Goal: Task Accomplishment & Management: Use online tool/utility

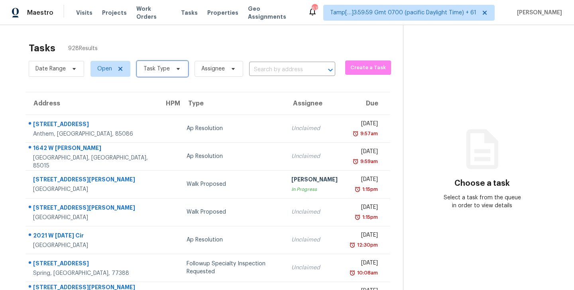
click at [180, 68] on span "Task Type" at bounding box center [162, 69] width 51 height 16
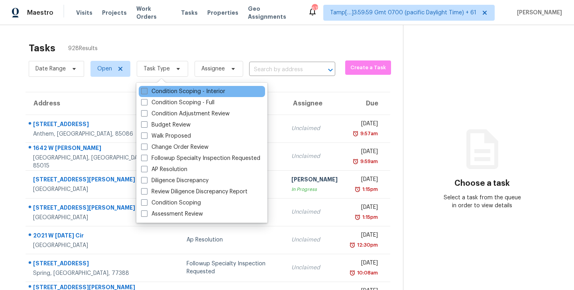
click at [142, 92] on span at bounding box center [144, 91] width 6 height 6
click at [142, 92] on input "Condition Scoping - Interior" at bounding box center [143, 90] width 5 height 5
checkbox input "true"
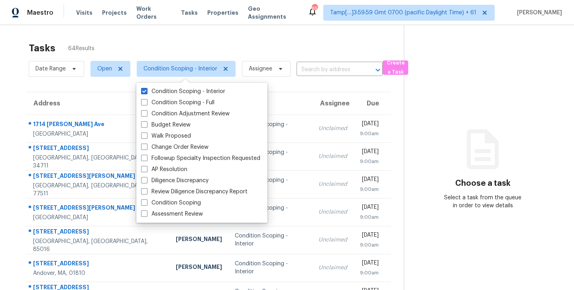
click at [224, 41] on div "Tasks 64 Results" at bounding box center [216, 48] width 375 height 21
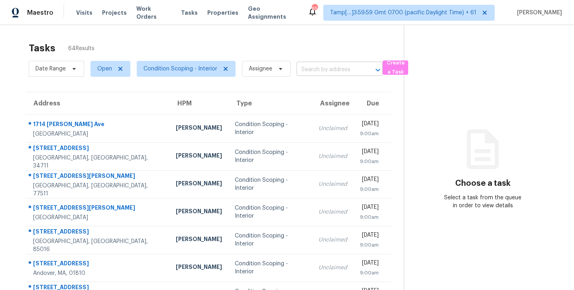
click at [319, 66] on input "text" at bounding box center [328, 70] width 64 height 12
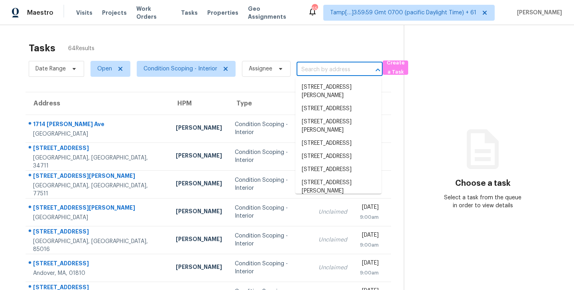
paste input "[STREET_ADDRESS][PERSON_NAME]"
type input "[STREET_ADDRESS][PERSON_NAME]"
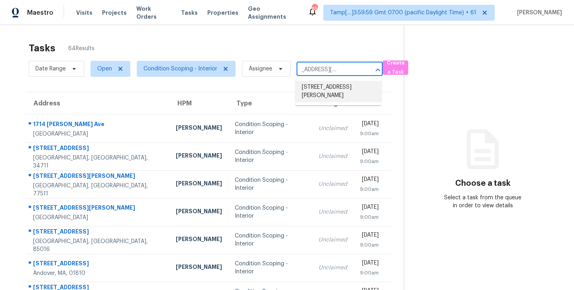
click at [319, 86] on li "[STREET_ADDRESS][PERSON_NAME]" at bounding box center [338, 92] width 86 height 22
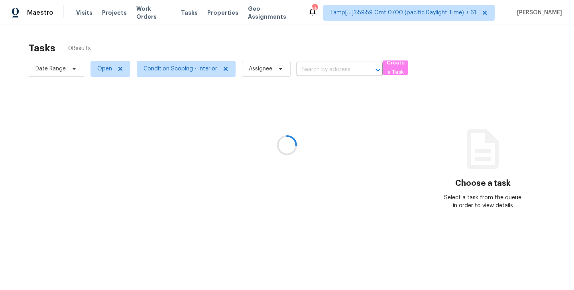
type input "[STREET_ADDRESS][PERSON_NAME]"
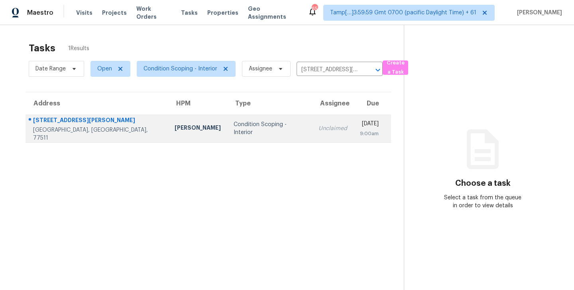
click at [233, 124] on div "Condition Scoping - Interior" at bounding box center [269, 129] width 72 height 16
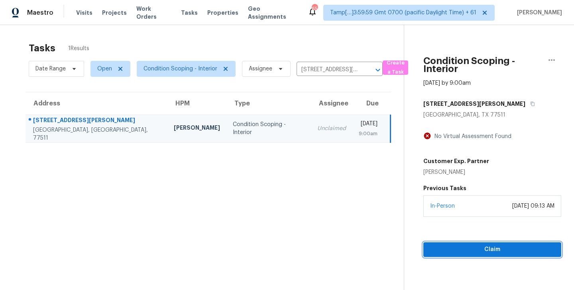
click at [489, 253] on span "Claim" at bounding box center [491, 250] width 125 height 10
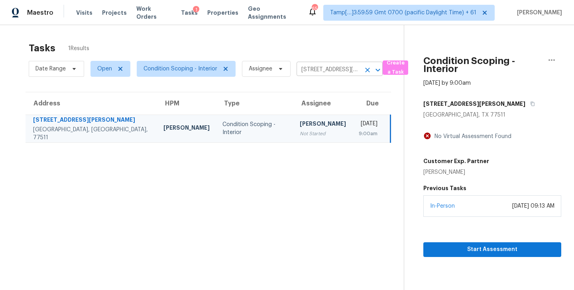
click at [363, 71] on icon "Clear" at bounding box center [367, 70] width 8 height 8
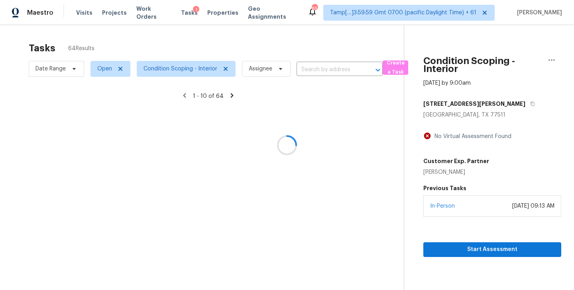
click at [328, 70] on div at bounding box center [287, 145] width 574 height 290
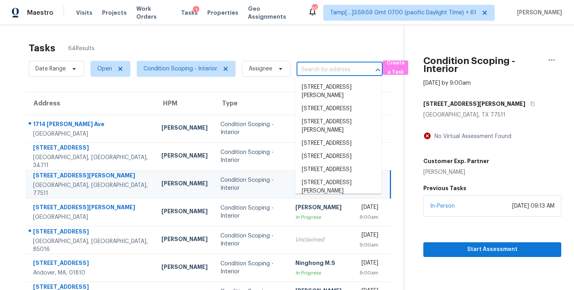
click at [310, 68] on input "text" at bounding box center [328, 70] width 64 height 12
paste input "[STREET_ADDRESS]"
type input "[STREET_ADDRESS]"
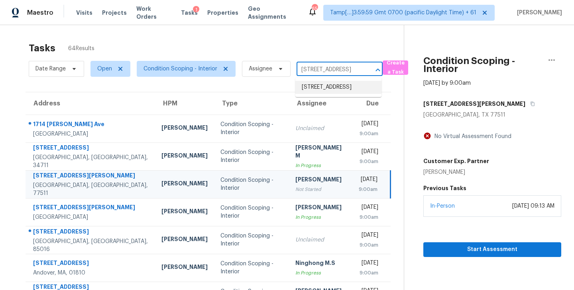
click at [315, 92] on li "[STREET_ADDRESS]" at bounding box center [338, 87] width 86 height 13
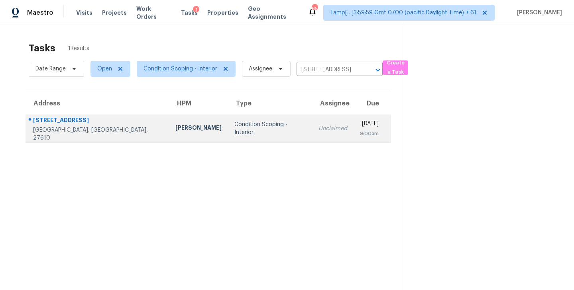
click at [312, 122] on td "Unclaimed" at bounding box center [332, 129] width 41 height 28
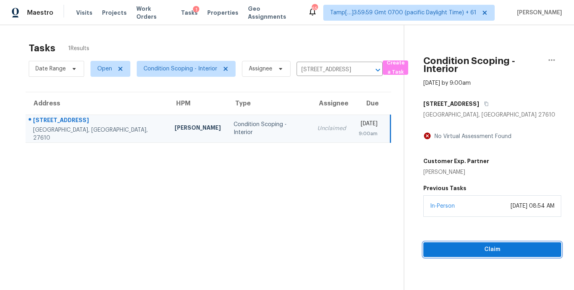
click at [491, 247] on span "Claim" at bounding box center [491, 250] width 125 height 10
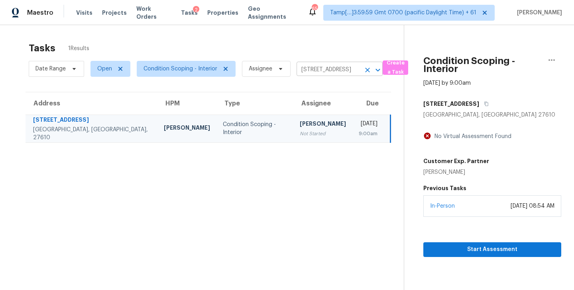
click at [353, 70] on input "[STREET_ADDRESS]" at bounding box center [328, 70] width 64 height 12
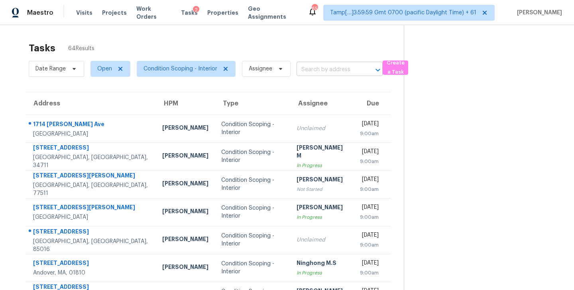
click at [312, 71] on input "text" at bounding box center [328, 70] width 64 height 12
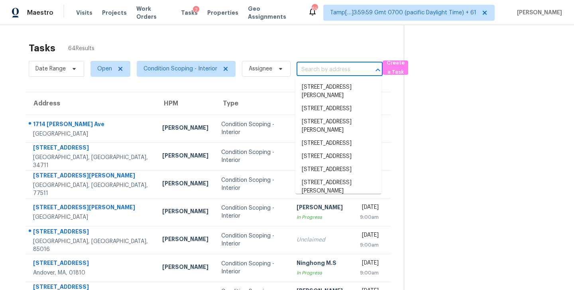
paste input "[STREET_ADDRESS][PERSON_NAME]"
type input "[STREET_ADDRESS][PERSON_NAME]"
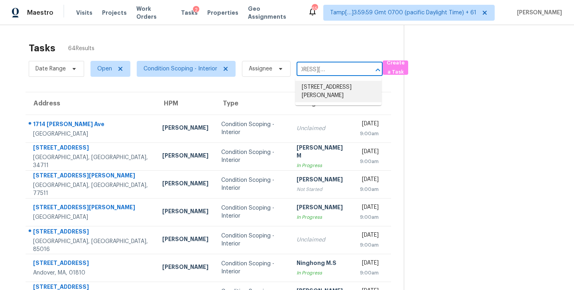
click at [313, 88] on li "[STREET_ADDRESS][PERSON_NAME]" at bounding box center [338, 92] width 86 height 22
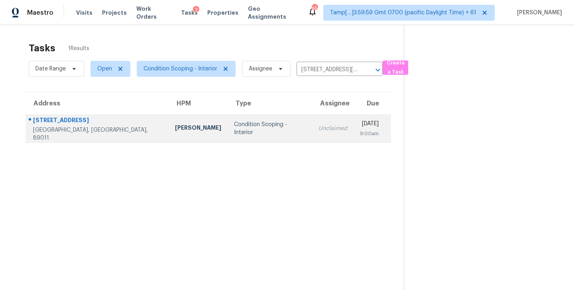
click at [318, 125] on div "Unclaimed" at bounding box center [332, 129] width 29 height 8
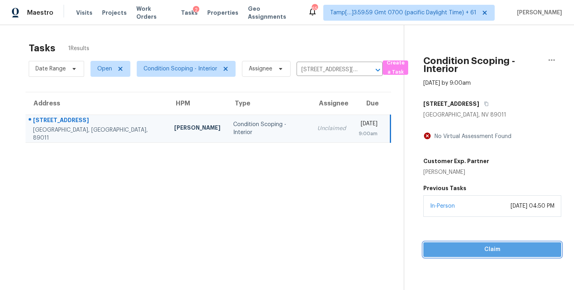
click at [486, 247] on span "Claim" at bounding box center [491, 250] width 125 height 10
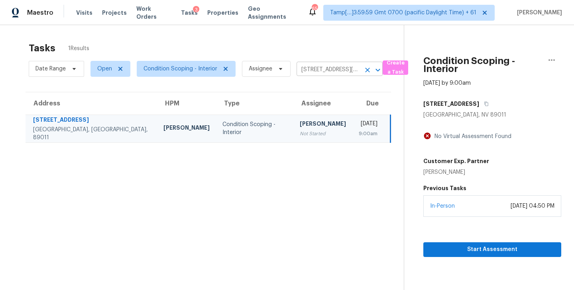
click at [339, 72] on input "[STREET_ADDRESS][PERSON_NAME]" at bounding box center [328, 70] width 64 height 12
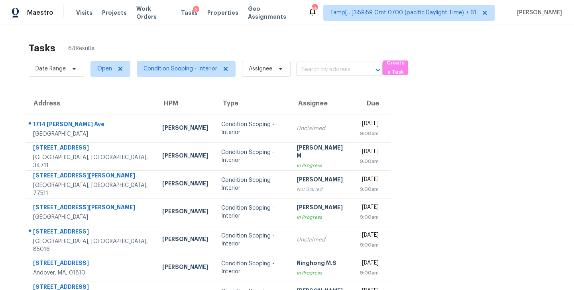
click at [310, 70] on input "text" at bounding box center [328, 70] width 64 height 12
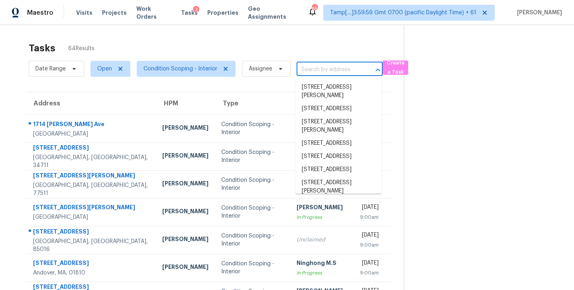
paste input "[STREET_ADDRESS]"
type input "[STREET_ADDRESS]"
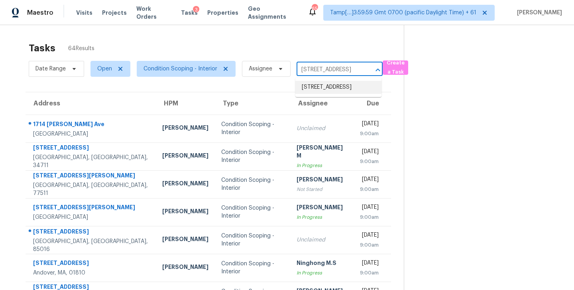
click at [312, 83] on li "[STREET_ADDRESS]" at bounding box center [338, 87] width 86 height 13
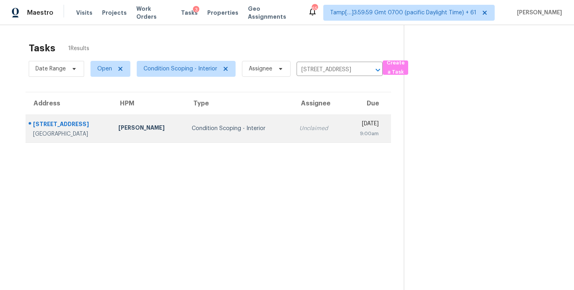
click at [293, 124] on td "Unclaimed" at bounding box center [318, 129] width 51 height 28
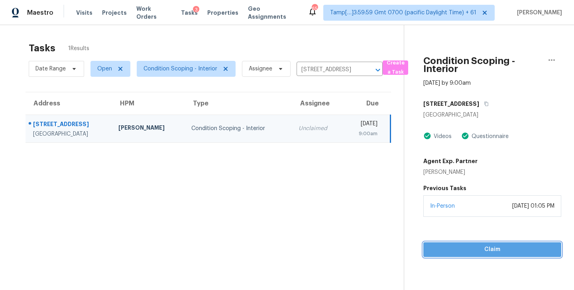
click at [490, 249] on span "Claim" at bounding box center [491, 250] width 125 height 10
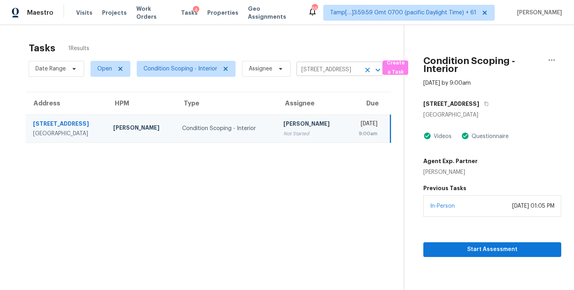
click at [366, 71] on icon "Clear" at bounding box center [367, 70] width 8 height 8
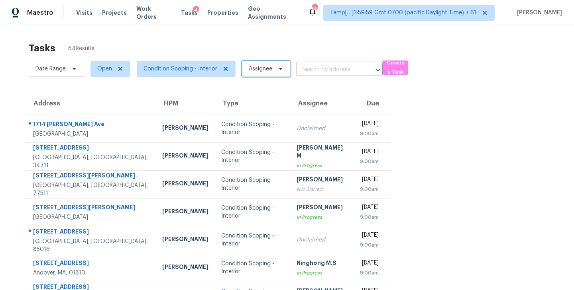
click at [280, 65] on span "Assignee" at bounding box center [266, 69] width 49 height 16
click at [269, 95] on input "search" at bounding box center [287, 94] width 85 height 16
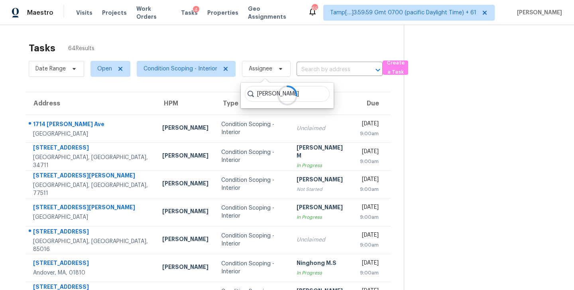
type input "[PERSON_NAME]"
click at [295, 44] on div "Tasks 64 Results" at bounding box center [216, 48] width 375 height 21
click at [325, 71] on input "text" at bounding box center [328, 70] width 64 height 12
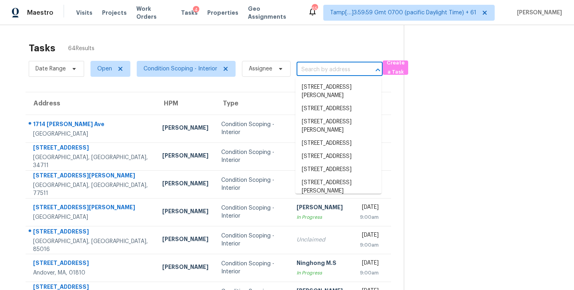
paste input "[STREET_ADDRESS][PERSON_NAME]"
type input "[STREET_ADDRESS][PERSON_NAME]"
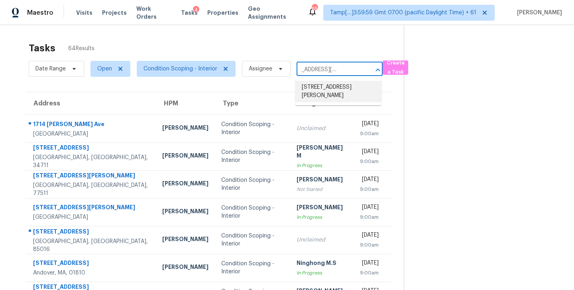
click at [320, 95] on li "[STREET_ADDRESS][PERSON_NAME]" at bounding box center [338, 92] width 86 height 22
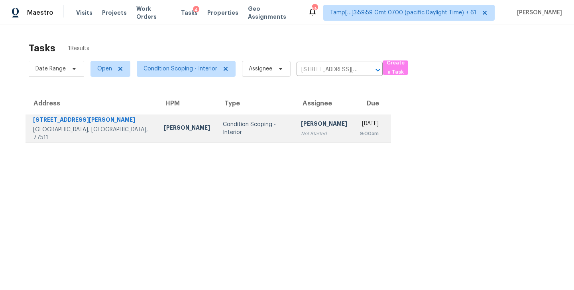
click at [301, 130] on div "Not Started" at bounding box center [324, 134] width 46 height 8
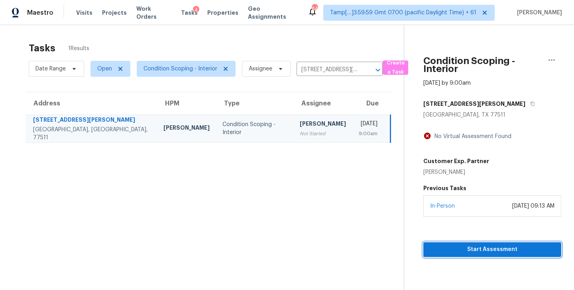
click at [483, 251] on span "Start Assessment" at bounding box center [491, 250] width 125 height 10
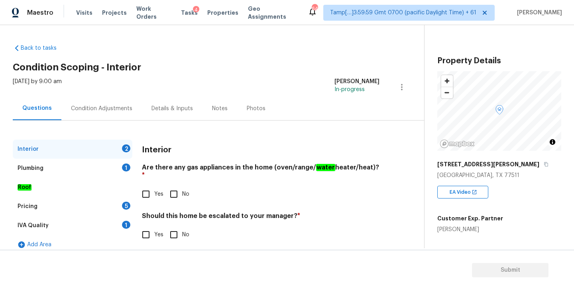
scroll to position [8, 0]
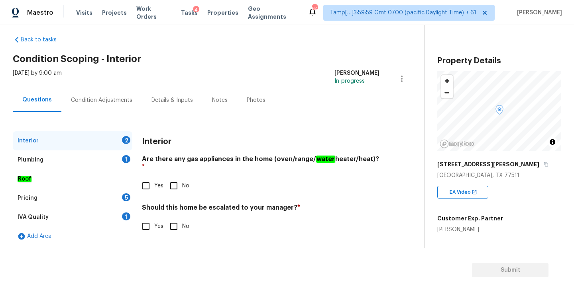
click at [112, 103] on div "Condition Adjustments" at bounding box center [101, 100] width 61 height 8
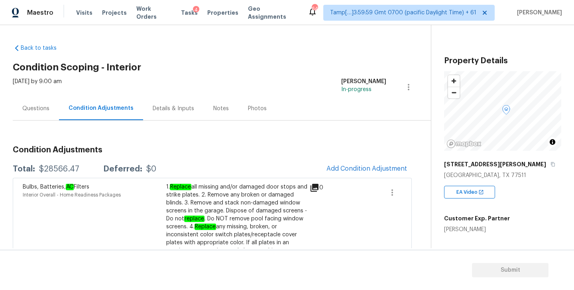
click at [34, 105] on div "Questions" at bounding box center [35, 109] width 27 height 8
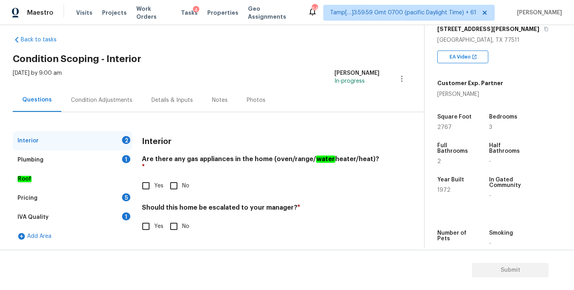
scroll to position [138, 0]
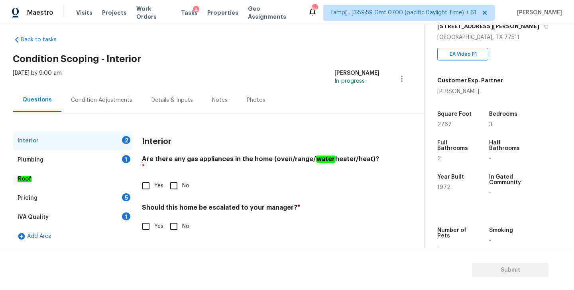
click at [144, 178] on input "Yes" at bounding box center [145, 186] width 17 height 17
checkbox input "true"
click at [112, 100] on div "Condition Adjustments" at bounding box center [101, 100] width 61 height 8
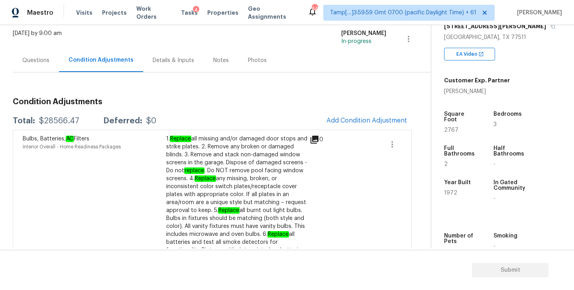
scroll to position [39, 0]
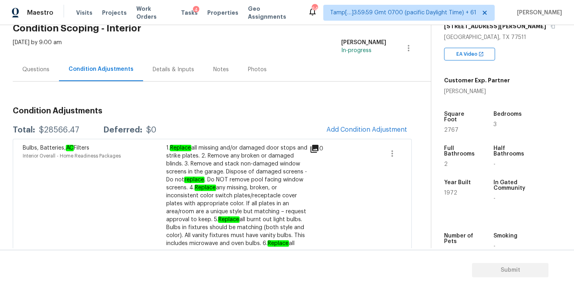
click at [37, 71] on div "Questions" at bounding box center [35, 70] width 27 height 8
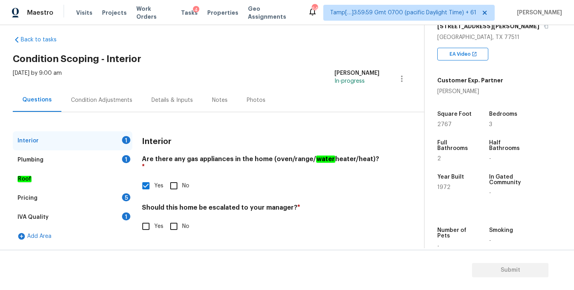
click at [145, 218] on input "Yes" at bounding box center [145, 226] width 17 height 17
checkbox input "true"
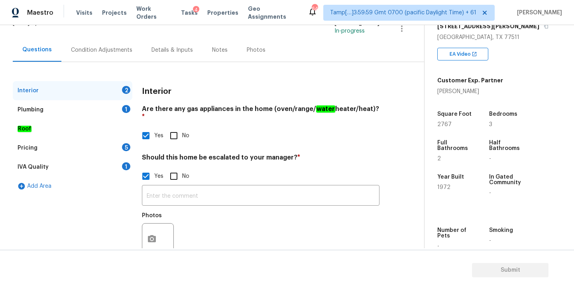
scroll to position [74, 0]
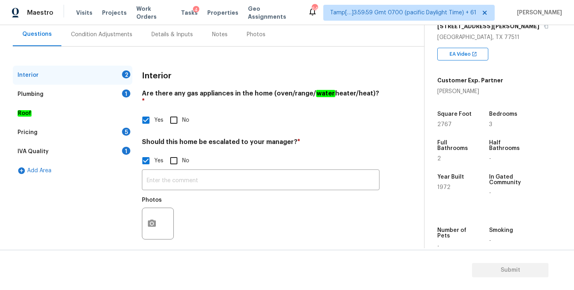
click at [55, 94] on div "Plumbing 1" at bounding box center [73, 94] width 120 height 19
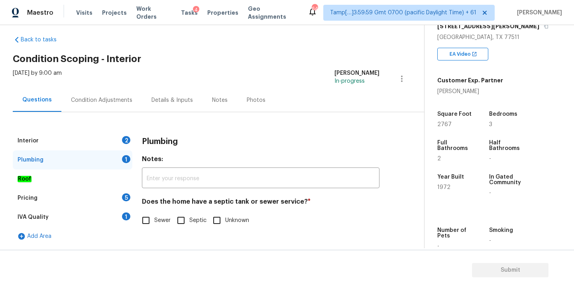
scroll to position [8, 0]
click at [145, 221] on input "Sewer" at bounding box center [145, 220] width 17 height 17
checkbox input "true"
click at [46, 218] on div "IVA Quality" at bounding box center [33, 218] width 31 height 8
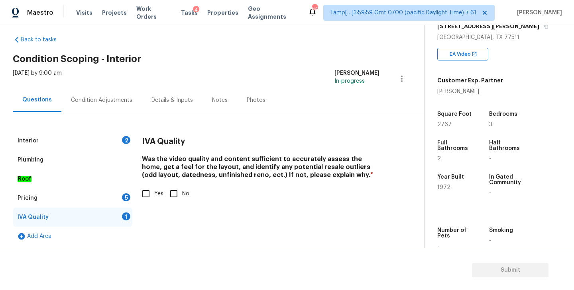
click at [143, 193] on input "Yes" at bounding box center [145, 194] width 17 height 17
checkbox input "true"
click at [56, 198] on div "Pricing 5" at bounding box center [73, 198] width 120 height 19
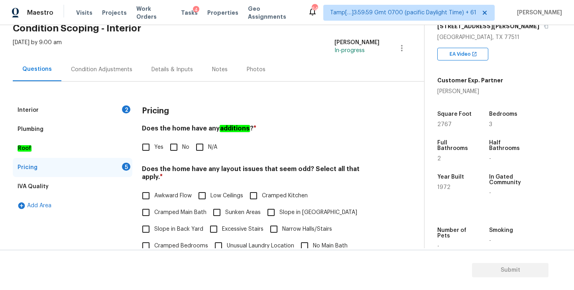
scroll to position [46, 0]
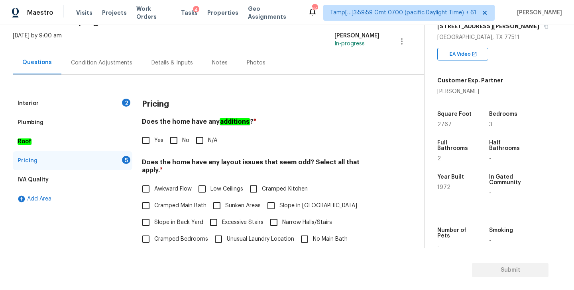
click at [147, 140] on input "Yes" at bounding box center [145, 140] width 17 height 17
checkbox input "true"
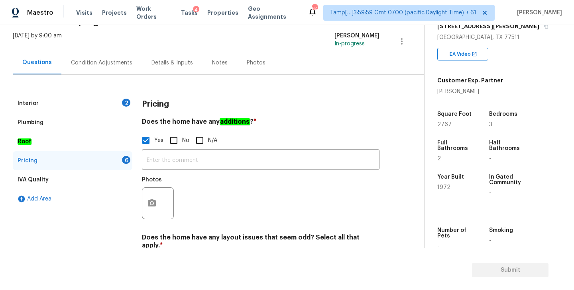
scroll to position [82, 0]
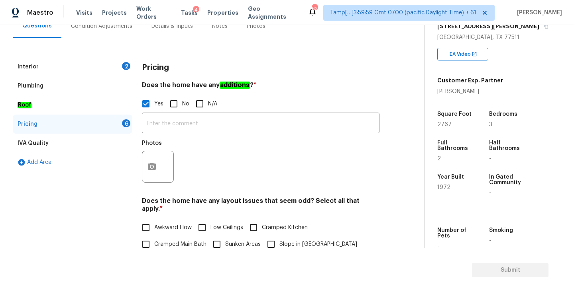
click at [443, 187] on span "1972" at bounding box center [443, 188] width 13 height 6
copy span "1972"
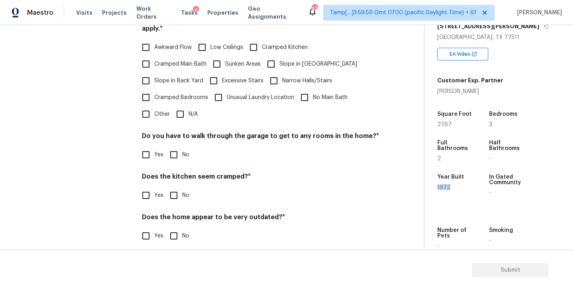
scroll to position [263, 0]
click at [173, 188] on input "No" at bounding box center [173, 196] width 17 height 17
checkbox input "true"
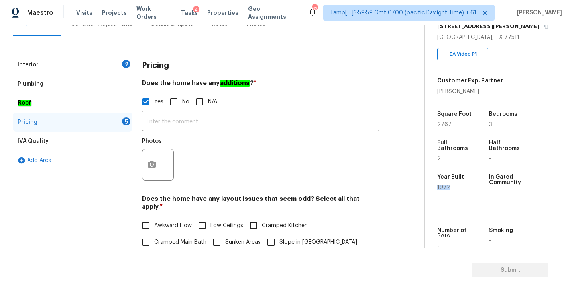
scroll to position [84, 0]
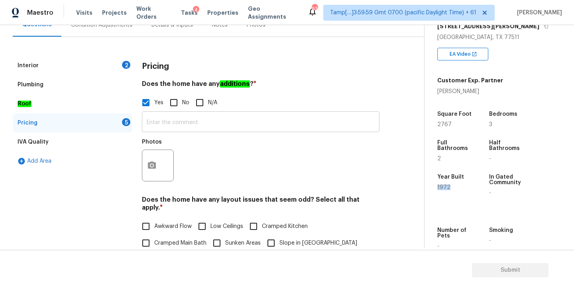
click at [238, 125] on input "text" at bounding box center [260, 123] width 237 height 19
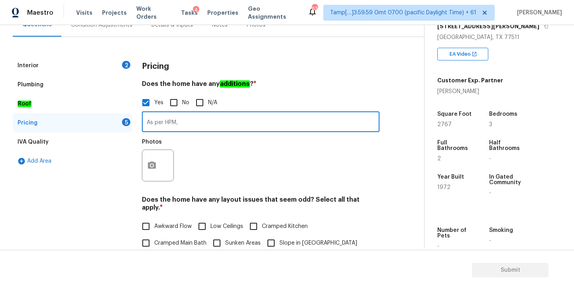
paste input "Garage was converted into a living/storage area with a wall ac unit."
click at [181, 122] on input "As per HPM, Garage was converted into a living/storage area with a wall ac unit." at bounding box center [260, 123] width 237 height 19
click at [218, 123] on input "As per HPM, this property has garage was converted into a living/storage area w…" at bounding box center [260, 123] width 237 height 19
click at [226, 123] on input "As per HPM, this property has garage was converted into a living/storage area w…" at bounding box center [260, 123] width 237 height 19
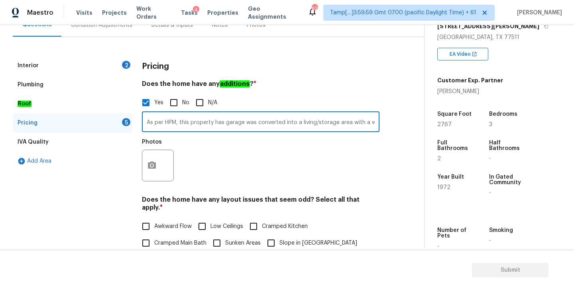
click at [226, 123] on input "As per HPM, this property has garage was converted into a living/storage area w…" at bounding box center [260, 123] width 237 height 19
click at [291, 90] on h4 "Does the home have any additions ? *" at bounding box center [260, 85] width 237 height 11
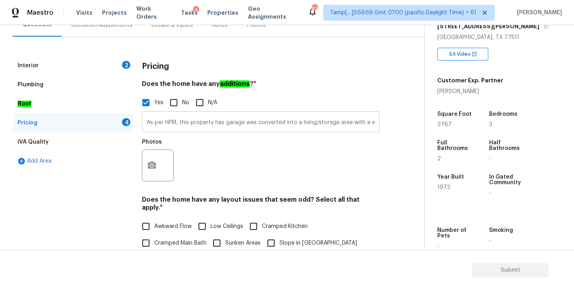
click at [263, 122] on input "As per HPM, this property has garage was converted into a living/storage area w…" at bounding box center [260, 123] width 237 height 19
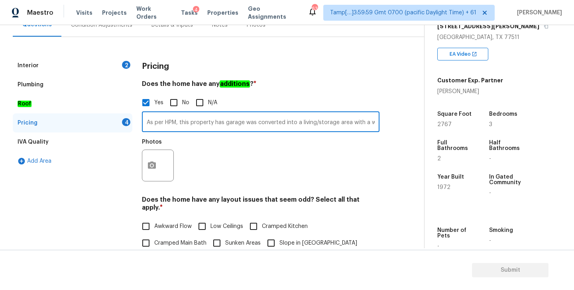
click at [225, 120] on input "As per HPM, this property has garage was converted into a living/storage area w…" at bounding box center [260, 123] width 237 height 19
paste input "As per HPM, the garage in this property has been converted into a living/storag…"
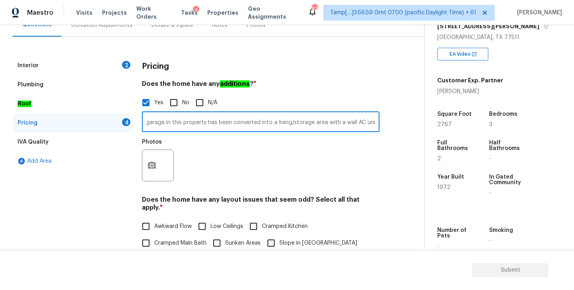
type input "Converted Garage - As per HPM, the garage in this property has been converted i…"
click at [151, 166] on circle "button" at bounding box center [152, 166] width 2 height 2
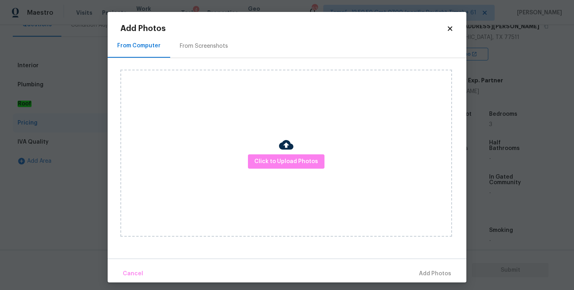
scroll to position [0, 0]
click at [282, 159] on span "Click to Upload Photos" at bounding box center [286, 162] width 64 height 10
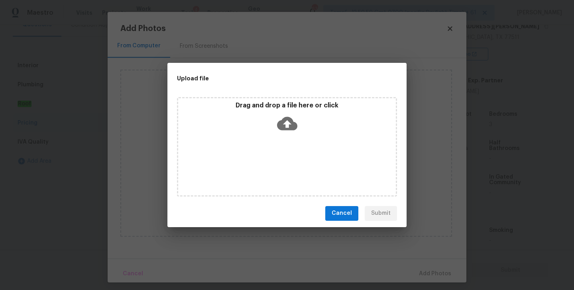
click at [285, 123] on icon at bounding box center [287, 124] width 20 height 20
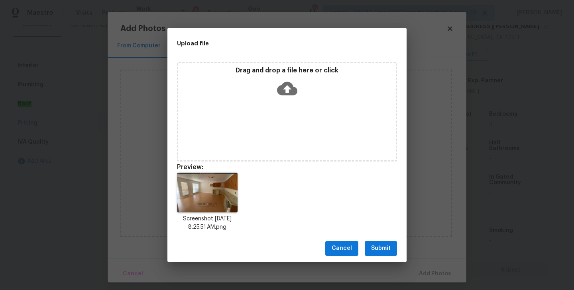
click at [384, 244] on span "Submit" at bounding box center [381, 249] width 20 height 10
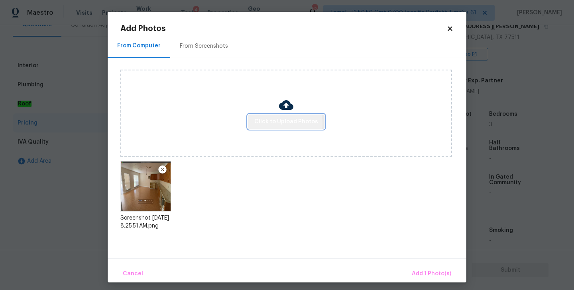
click at [283, 123] on span "Click to Upload Photos" at bounding box center [286, 122] width 64 height 10
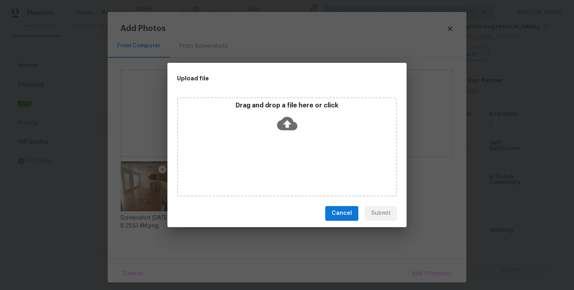
click at [288, 129] on icon at bounding box center [287, 124] width 20 height 14
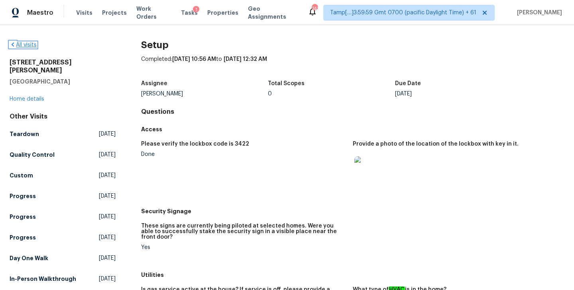
click at [23, 46] on link "All visits" at bounding box center [23, 45] width 27 height 6
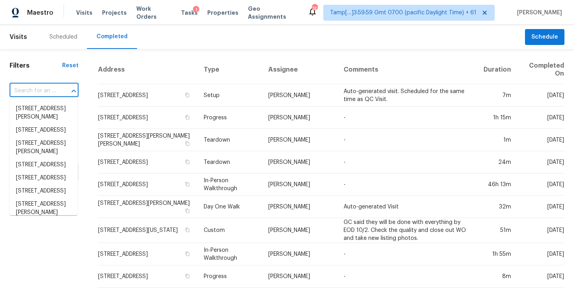
click at [30, 93] on input "text" at bounding box center [33, 91] width 47 height 12
paste input "[STREET_ADDRESS][PERSON_NAME]"
type input "[STREET_ADDRESS][PERSON_NAME]"
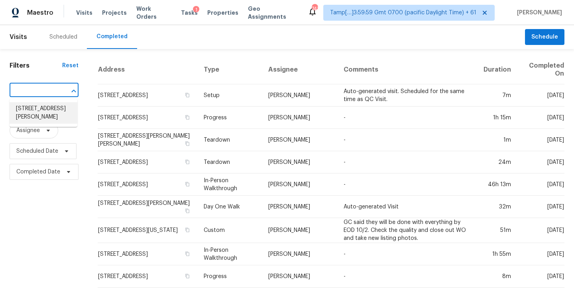
click at [31, 115] on li "[STREET_ADDRESS][PERSON_NAME]" at bounding box center [44, 113] width 68 height 22
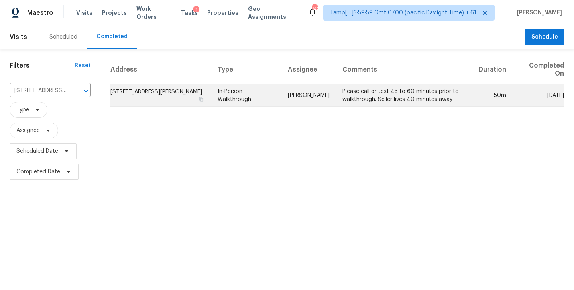
click at [144, 92] on td "[STREET_ADDRESS][PERSON_NAME]" at bounding box center [160, 95] width 101 height 22
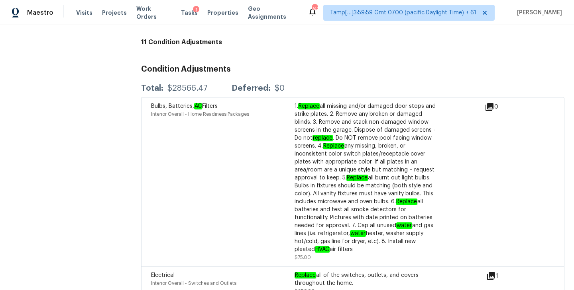
scroll to position [2138, 0]
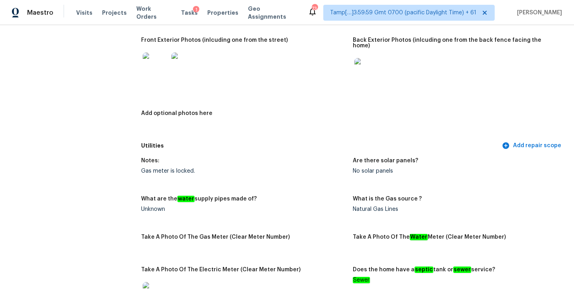
scroll to position [0, 0]
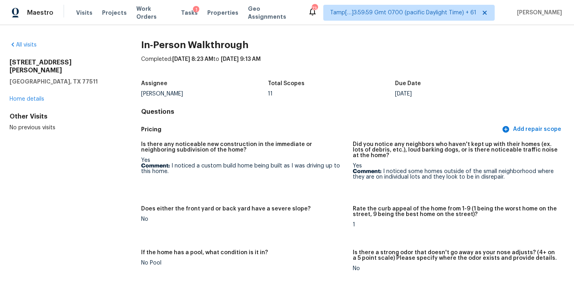
click at [334, 60] on div "Completed: 10/2/2025, 8:23 AM to 10/2/2025, 9:13 AM" at bounding box center [352, 65] width 423 height 21
click at [423, 43] on h2 "In-Person Walkthrough" at bounding box center [352, 45] width 423 height 8
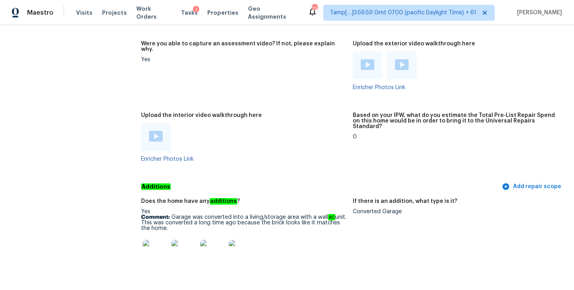
scroll to position [1644, 0]
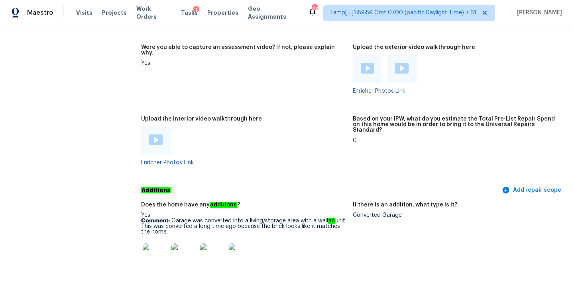
click at [155, 135] on img at bounding box center [156, 140] width 14 height 11
click at [296, 74] on figure "Were you able to capture an assessment video? If not, please explain why. Yes" at bounding box center [247, 76] width 212 height 62
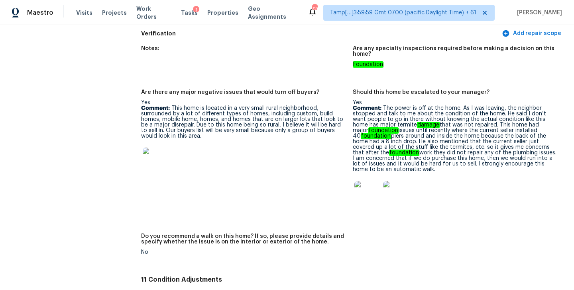
scroll to position [1942, 0]
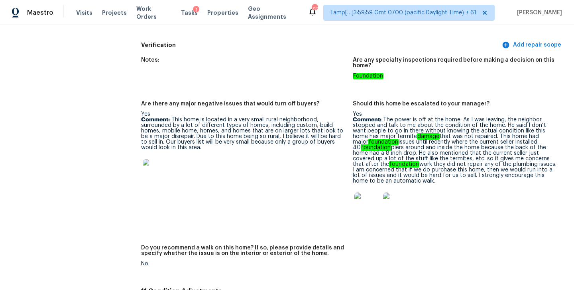
click at [437, 228] on div "Notes: Are any specialty inspections required before making a decision on this …" at bounding box center [352, 169] width 423 height 232
drag, startPoint x: 400, startPoint y: 165, endPoint x: 552, endPoint y: 164, distance: 151.8
click at [552, 164] on p "Comment: The power is off at the home. As I was leaving, the neighbor stopped a…" at bounding box center [455, 150] width 205 height 67
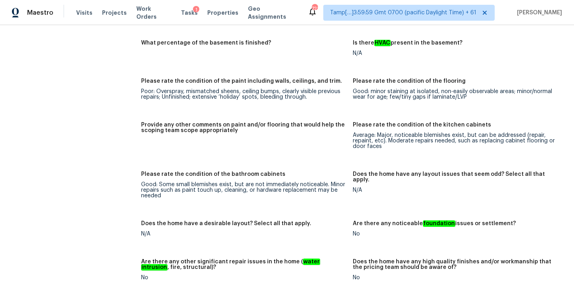
scroll to position [1310, 0]
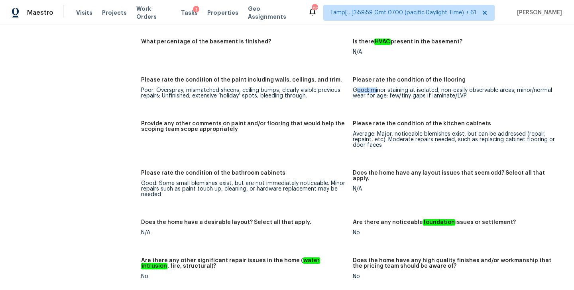
drag, startPoint x: 355, startPoint y: 81, endPoint x: 382, endPoint y: 81, distance: 27.1
click at [382, 88] on div "Good: minor staining at isolated, non-easily observable areas; minor/normal wea…" at bounding box center [455, 93] width 205 height 11
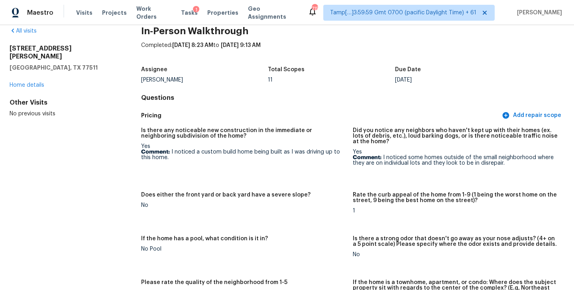
click at [362, 112] on h5 "Pricing" at bounding box center [320, 116] width 359 height 8
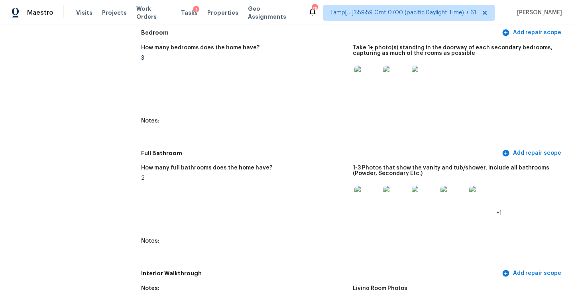
scroll to position [804, 0]
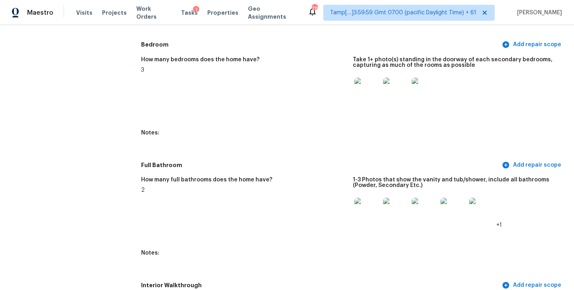
click at [367, 85] on img at bounding box center [366, 90] width 25 height 25
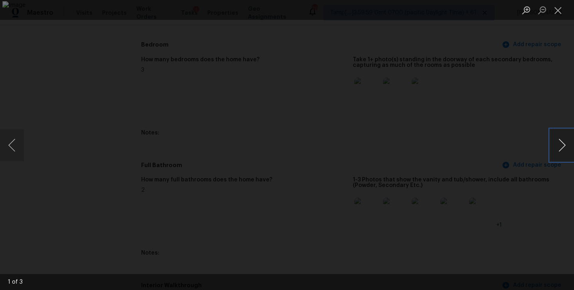
click at [560, 143] on button "Next image" at bounding box center [562, 145] width 24 height 32
click at [557, 11] on button "Close lightbox" at bounding box center [558, 10] width 16 height 14
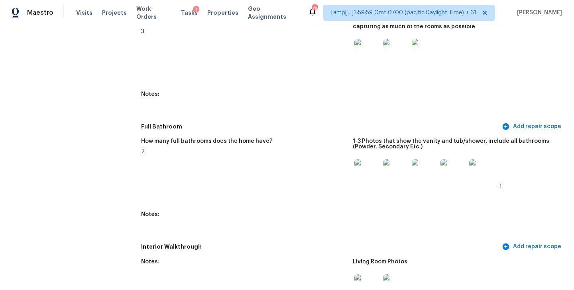
scroll to position [869, 0]
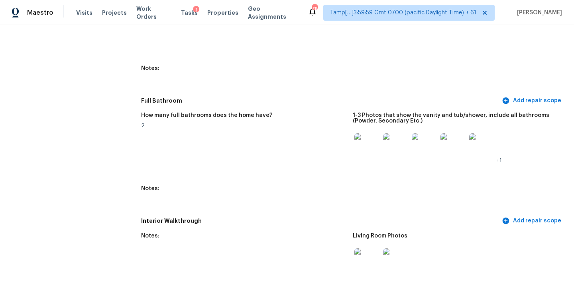
click at [366, 140] on img at bounding box center [366, 145] width 25 height 25
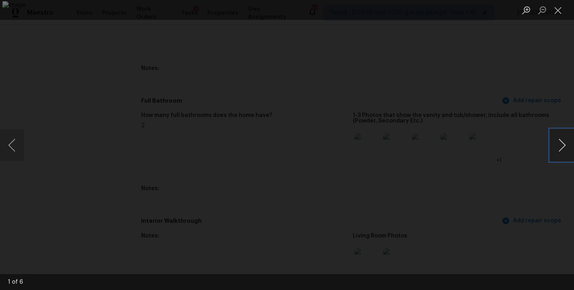
click at [560, 137] on button "Next image" at bounding box center [562, 145] width 24 height 32
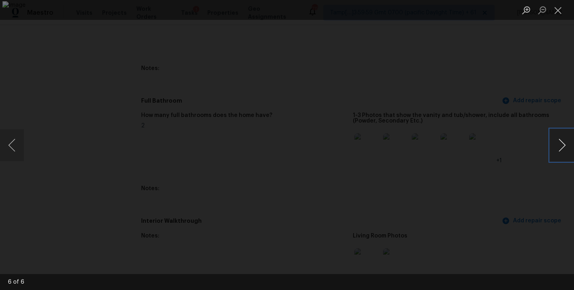
click at [560, 137] on button "Next image" at bounding box center [562, 145] width 24 height 32
click at [558, 8] on button "Close lightbox" at bounding box center [558, 10] width 16 height 14
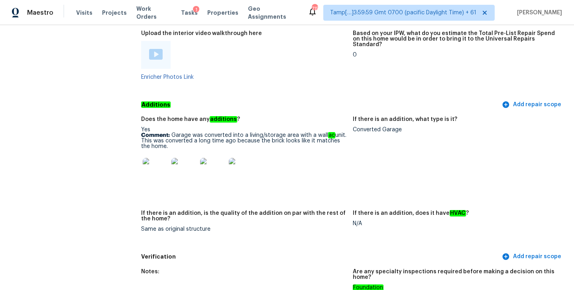
scroll to position [1730, 0]
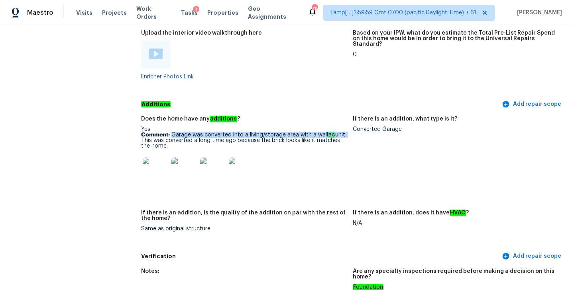
drag, startPoint x: 172, startPoint y: 123, endPoint x: 153, endPoint y: 129, distance: 20.3
click at [153, 132] on p "Comment: Garage was converted into a living/storage area with a wall ac unit. T…" at bounding box center [243, 140] width 205 height 17
copy p "Garage was converted into a living/storage area with a wall ac unit."
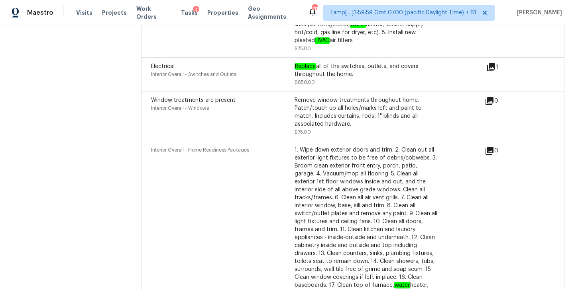
scroll to position [1221, 0]
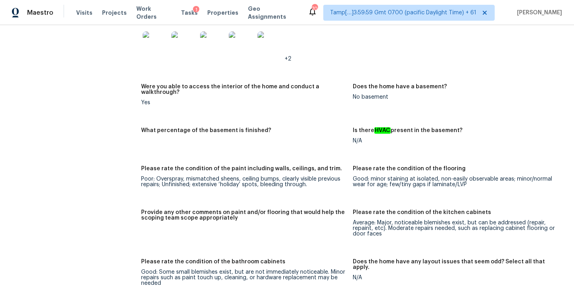
click at [428, 94] on div "No basement" at bounding box center [455, 97] width 205 height 6
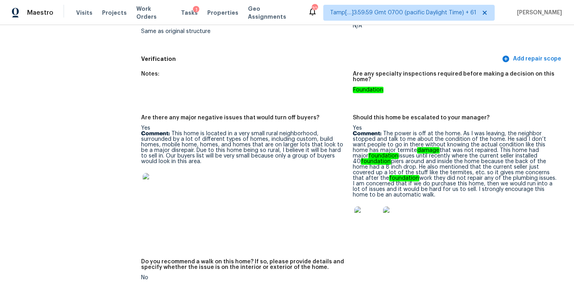
scroll to position [1927, 0]
drag, startPoint x: 373, startPoint y: 168, endPoint x: 460, endPoint y: 168, distance: 86.4
click at [460, 168] on p "Comment: The power is off at the home. As I was leaving, the neighbor stopped a…" at bounding box center [455, 164] width 205 height 67
copy p "repair any of the plumbing issues"
click at [239, 145] on p "Comment: This home is located in a very small rural neighborhood, surrounded by…" at bounding box center [243, 147] width 205 height 33
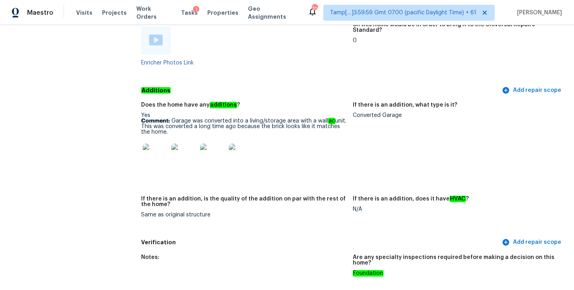
scroll to position [1704, 0]
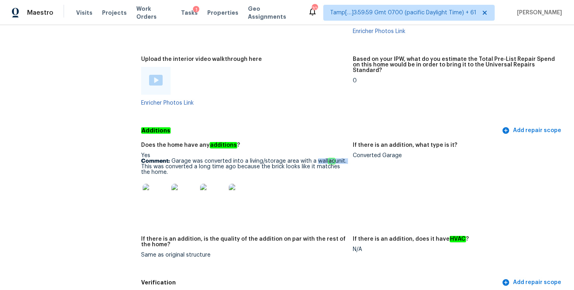
drag, startPoint x: 315, startPoint y: 150, endPoint x: 153, endPoint y: 156, distance: 162.6
click at [153, 159] on p "Comment: Garage was converted into a living/storage area with a wall ac unit. T…" at bounding box center [243, 167] width 205 height 17
copy p "wall ac unit."
click at [226, 163] on p "Comment: Garage was converted into a living/storage area with a wall ac unit. T…" at bounding box center [243, 167] width 205 height 17
drag, startPoint x: 154, startPoint y: 156, endPoint x: 197, endPoint y: 160, distance: 43.2
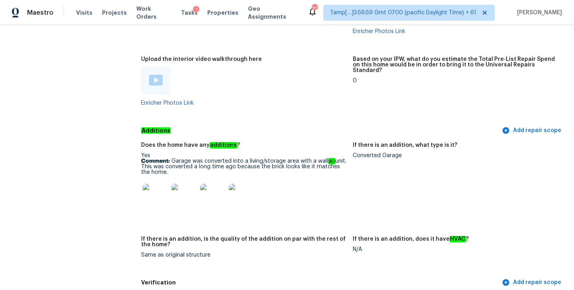
click at [197, 160] on p "Comment: Garage was converted into a living/storage area with a wall ac unit. T…" at bounding box center [243, 167] width 205 height 17
copy p "This was converted a long time ago because the brick looks like it matches the …"
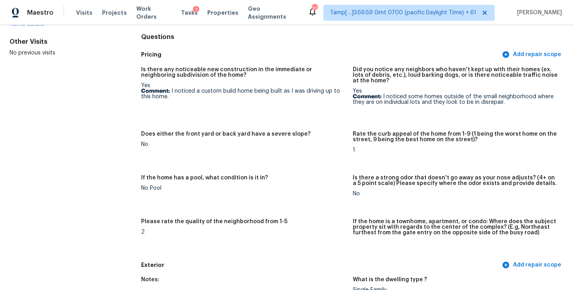
scroll to position [0, 0]
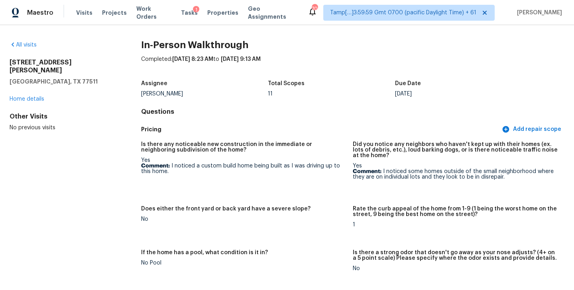
click at [27, 50] on div "All visits 2709 Adams St Alvin, TX 77511 Home details Other Visits No previous …" at bounding box center [63, 86] width 106 height 91
click at [29, 46] on link "All visits" at bounding box center [23, 45] width 27 height 6
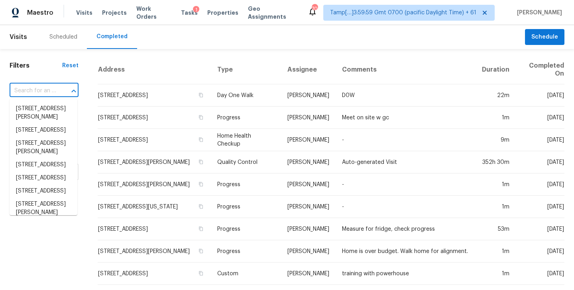
click at [26, 90] on input "text" at bounding box center [33, 91] width 47 height 12
paste input "[STREET_ADDRESS]"
type input "[STREET_ADDRESS]"
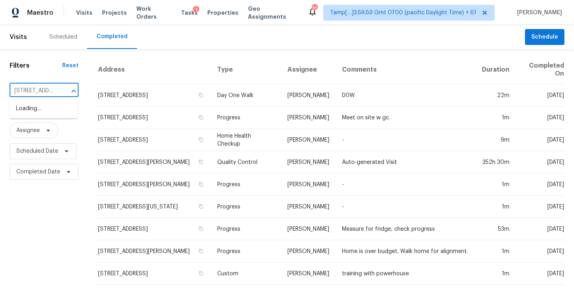
scroll to position [0, 59]
click at [35, 116] on li "[STREET_ADDRESS]" at bounding box center [44, 108] width 68 height 13
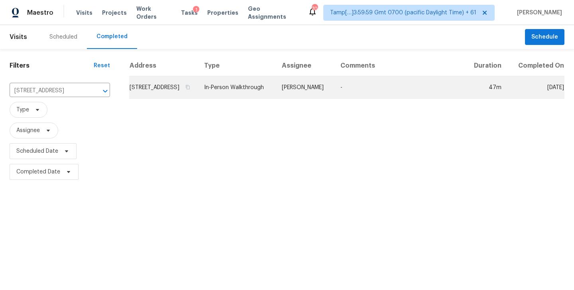
click at [182, 92] on td "[STREET_ADDRESS]" at bounding box center [163, 87] width 69 height 22
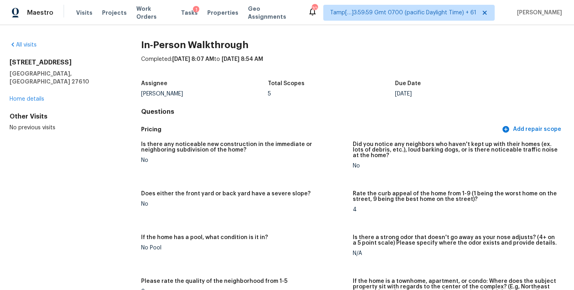
click at [348, 59] on div "Completed: 10/2/2025, 8:07 AM to 10/2/2025, 8:54 AM" at bounding box center [352, 65] width 423 height 21
click at [263, 59] on span "10/2/2025, 8:54 AM" at bounding box center [241, 60] width 41 height 6
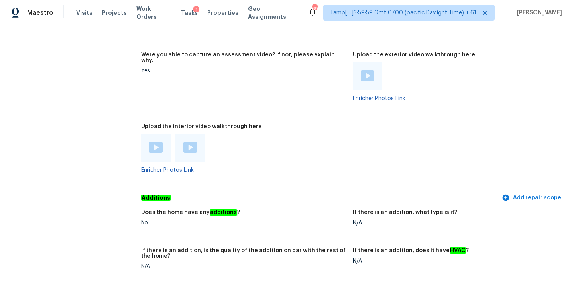
scroll to position [1831, 0]
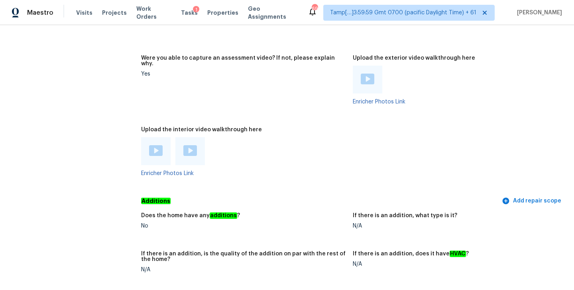
click at [155, 145] on img at bounding box center [156, 150] width 14 height 11
click at [281, 155] on div "Enricher Photos Link" at bounding box center [243, 156] width 205 height 39
click at [190, 145] on img at bounding box center [190, 150] width 14 height 11
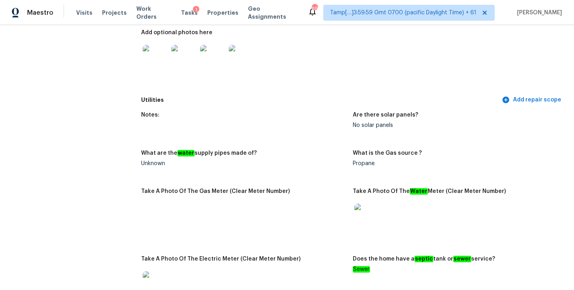
scroll to position [545, 0]
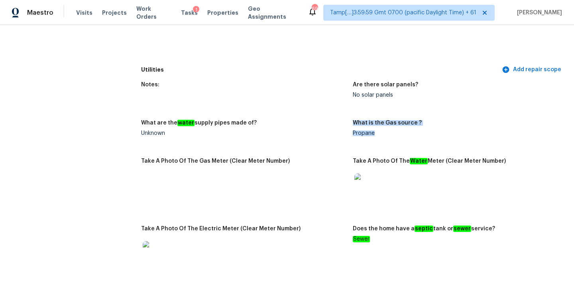
drag, startPoint x: 352, startPoint y: 125, endPoint x: 376, endPoint y: 125, distance: 23.9
click at [376, 125] on div "Notes: Are there solar panels? No solar panels What are the water supply pipes …" at bounding box center [352, 183] width 423 height 212
click at [376, 131] on div "Propane" at bounding box center [455, 134] width 205 height 6
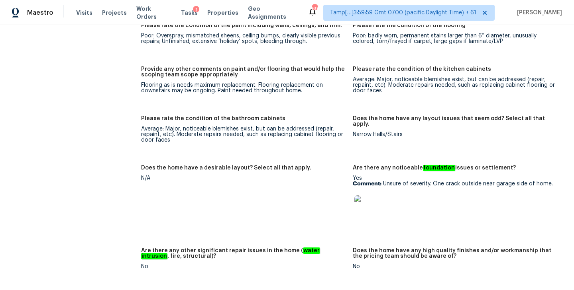
scroll to position [1530, 0]
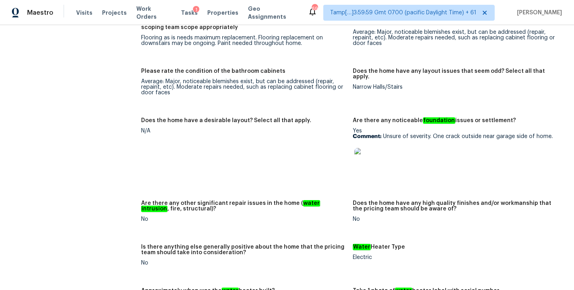
click at [368, 153] on img at bounding box center [366, 160] width 25 height 25
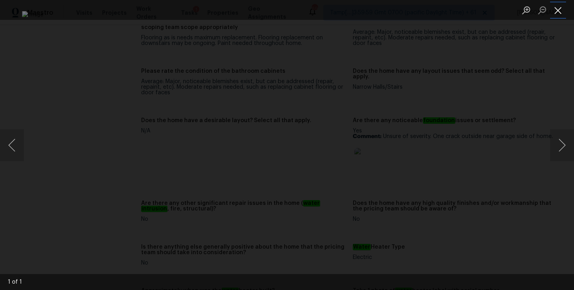
click at [559, 11] on button "Close lightbox" at bounding box center [558, 10] width 16 height 14
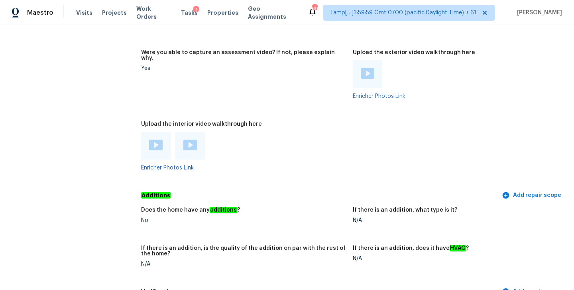
scroll to position [1846, 0]
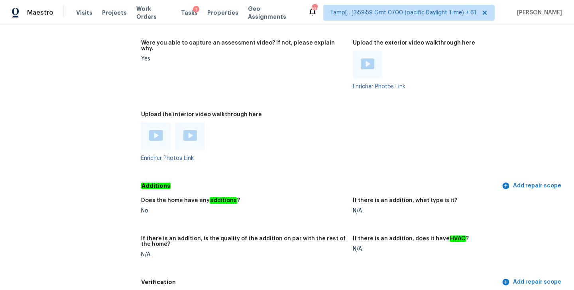
click at [186, 130] on img at bounding box center [190, 135] width 14 height 11
click at [552, 73] on div "Enricher Photos Link" at bounding box center [455, 70] width 205 height 39
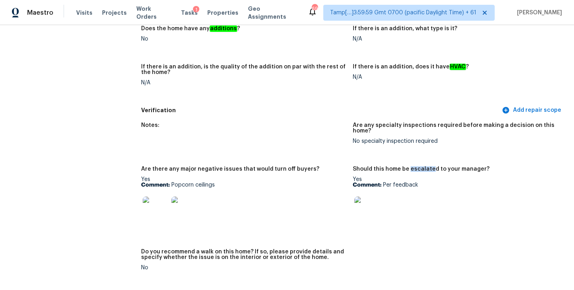
click at [367, 206] on img at bounding box center [366, 209] width 25 height 25
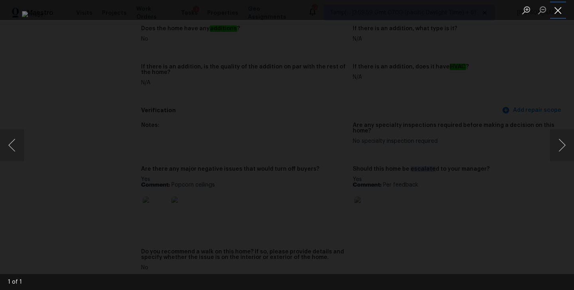
click at [559, 12] on button "Close lightbox" at bounding box center [558, 10] width 16 height 14
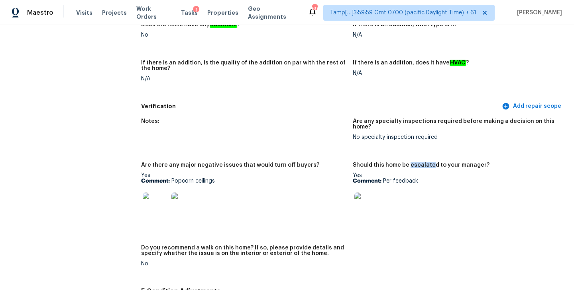
scroll to position [2022, 0]
click at [152, 196] on img at bounding box center [155, 205] width 25 height 25
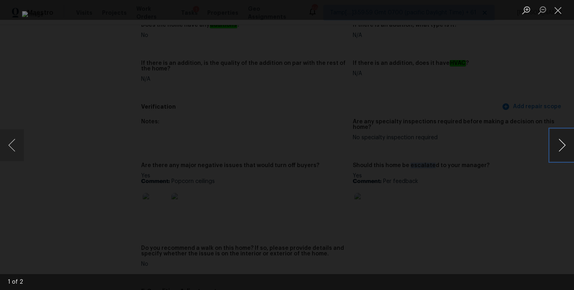
click at [569, 148] on button "Next image" at bounding box center [562, 145] width 24 height 32
click at [563, 14] on button "Close lightbox" at bounding box center [558, 10] width 16 height 14
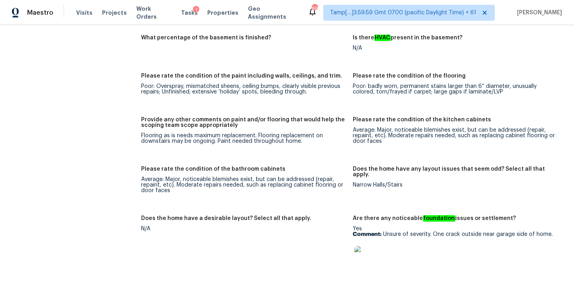
scroll to position [1127, 0]
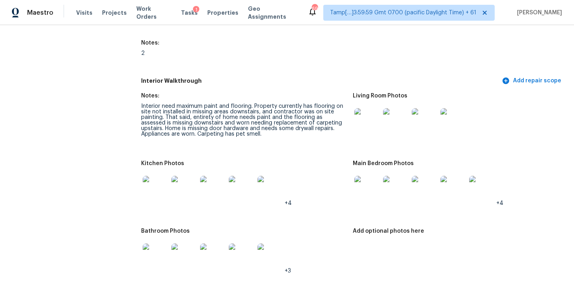
click at [151, 185] on img at bounding box center [155, 188] width 25 height 25
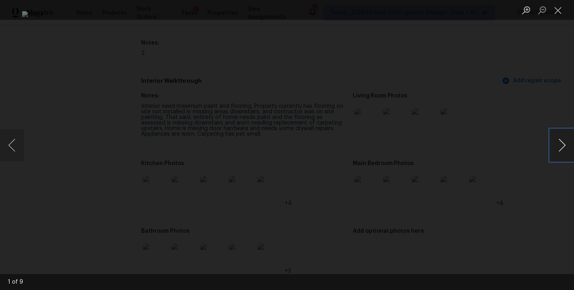
click at [562, 145] on button "Next image" at bounding box center [562, 145] width 24 height 32
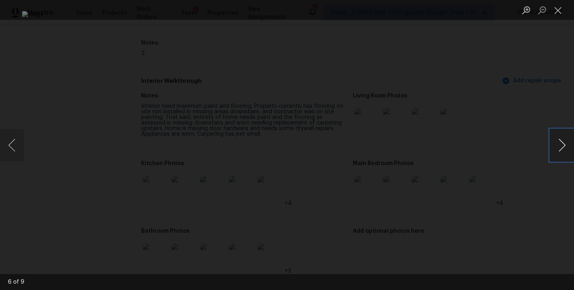
click at [562, 145] on button "Next image" at bounding box center [562, 145] width 24 height 32
click at [560, 152] on button "Next image" at bounding box center [562, 145] width 24 height 32
click at [558, 11] on button "Close lightbox" at bounding box center [558, 10] width 16 height 14
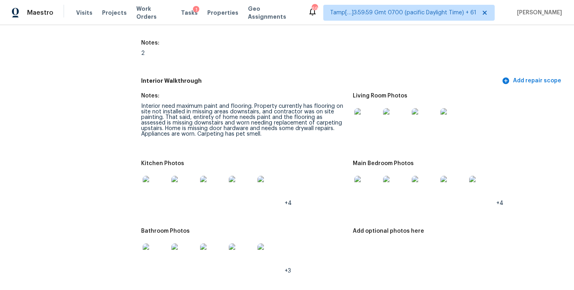
click at [326, 139] on figure "Notes: Interior need maximum paint and flooring. Property currently has floorin…" at bounding box center [247, 122] width 212 height 58
click at [366, 112] on img at bounding box center [366, 120] width 25 height 25
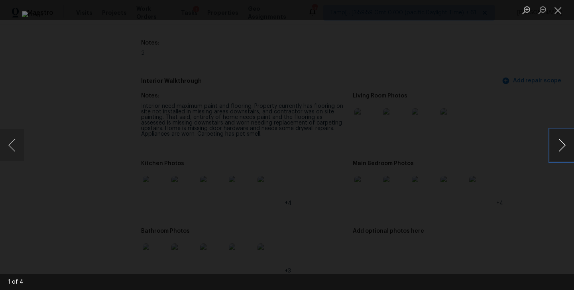
click at [559, 143] on button "Next image" at bounding box center [562, 145] width 24 height 32
click at [16, 149] on button "Previous image" at bounding box center [12, 145] width 24 height 32
click at [560, 149] on button "Next image" at bounding box center [562, 145] width 24 height 32
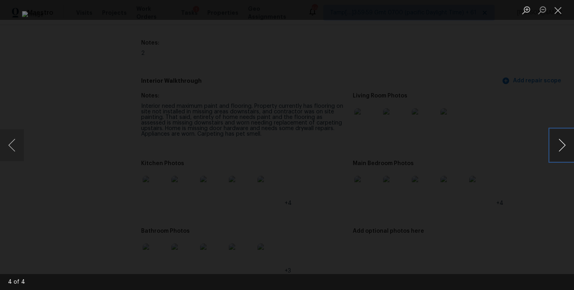
click at [560, 149] on button "Next image" at bounding box center [562, 145] width 24 height 32
click at [560, 10] on button "Close lightbox" at bounding box center [558, 10] width 16 height 14
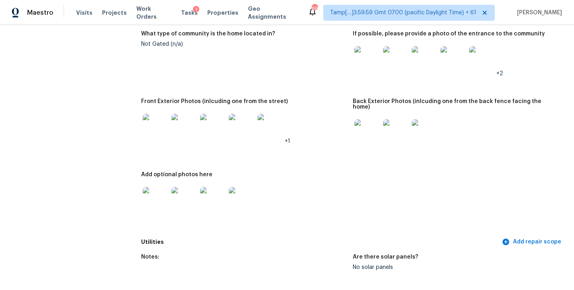
scroll to position [374, 0]
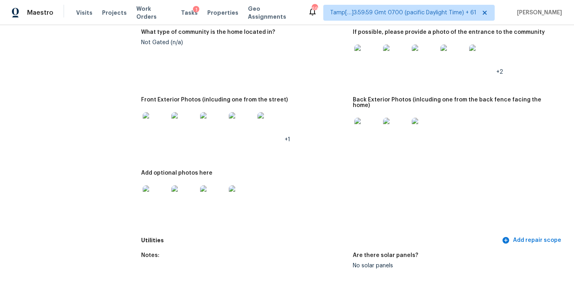
click at [151, 194] on img at bounding box center [155, 198] width 25 height 25
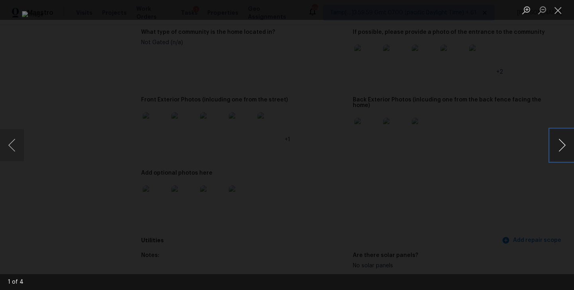
click at [560, 137] on button "Next image" at bounding box center [562, 145] width 24 height 32
click at [18, 144] on button "Previous image" at bounding box center [12, 145] width 24 height 32
click at [556, 145] on button "Next image" at bounding box center [562, 145] width 24 height 32
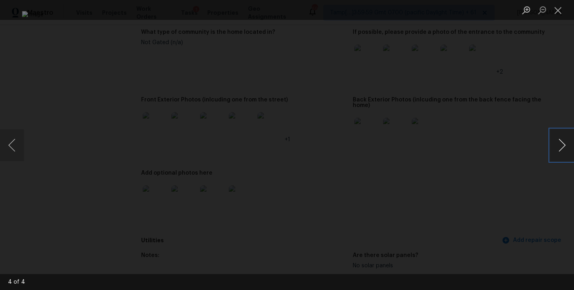
click at [560, 133] on button "Next image" at bounding box center [562, 145] width 24 height 32
click at [558, 16] on button "Close lightbox" at bounding box center [558, 10] width 16 height 14
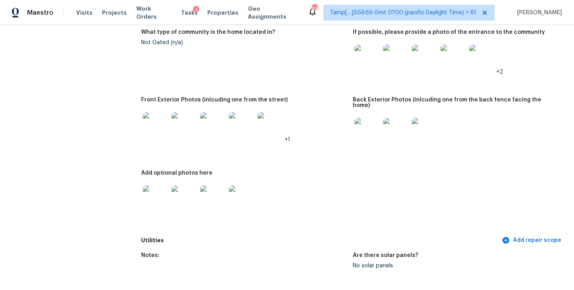
click at [372, 145] on figure "Back Exterior Photos (inlcuding one from the back fence facing the home)" at bounding box center [459, 129] width 212 height 64
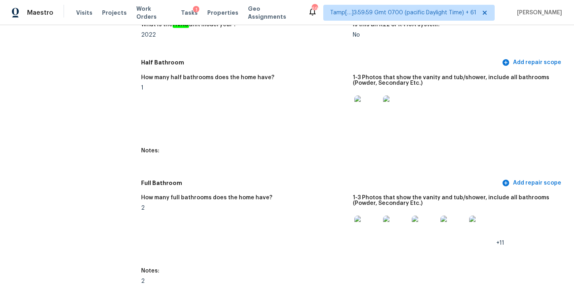
scroll to position [997, 0]
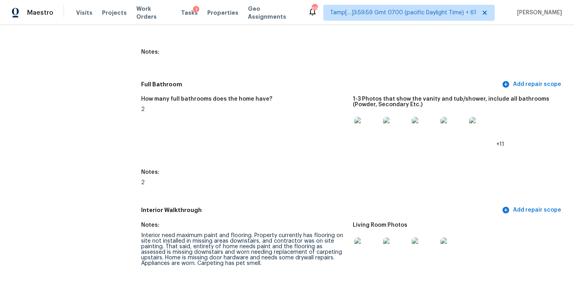
click at [361, 124] on img at bounding box center [366, 129] width 25 height 25
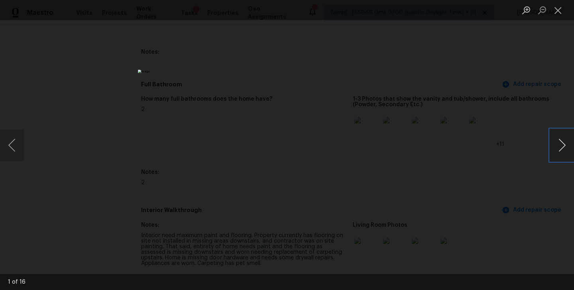
click at [565, 143] on button "Next image" at bounding box center [562, 145] width 24 height 32
click at [558, 8] on button "Close lightbox" at bounding box center [558, 10] width 16 height 14
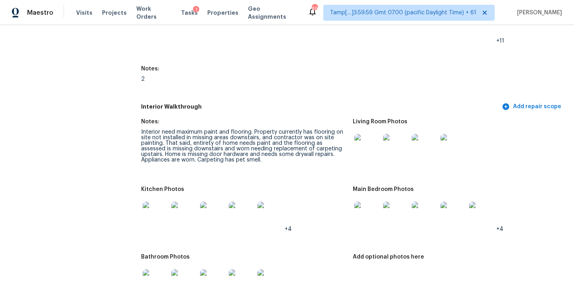
scroll to position [1125, 0]
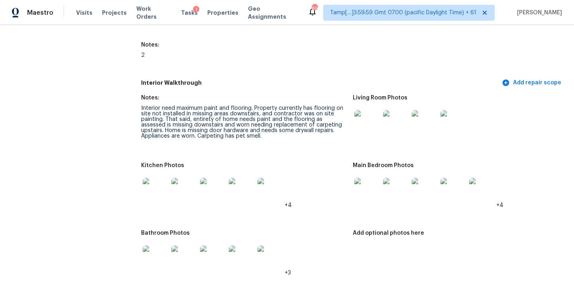
click at [370, 188] on img at bounding box center [366, 190] width 25 height 25
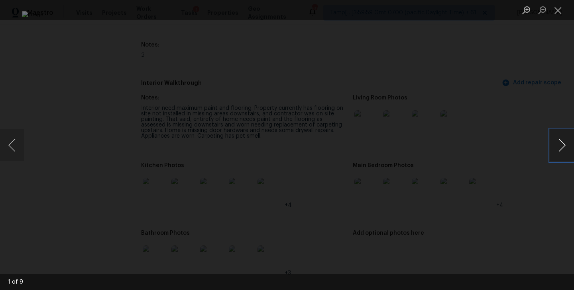
click at [560, 144] on button "Next image" at bounding box center [562, 145] width 24 height 32
click at [14, 141] on button "Previous image" at bounding box center [12, 145] width 24 height 32
click at [556, 147] on button "Next image" at bounding box center [562, 145] width 24 height 32
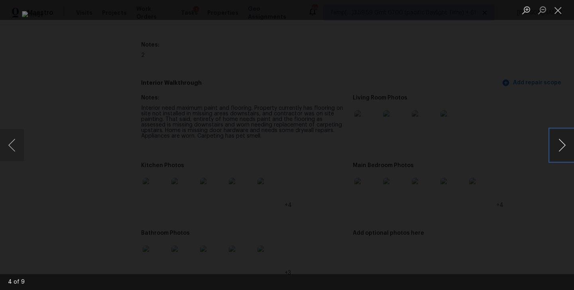
click at [556, 147] on button "Next image" at bounding box center [562, 145] width 24 height 32
click at [564, 81] on div "Lightbox" at bounding box center [287, 145] width 574 height 290
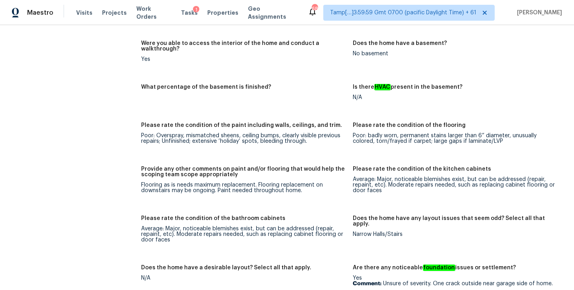
scroll to position [1070, 0]
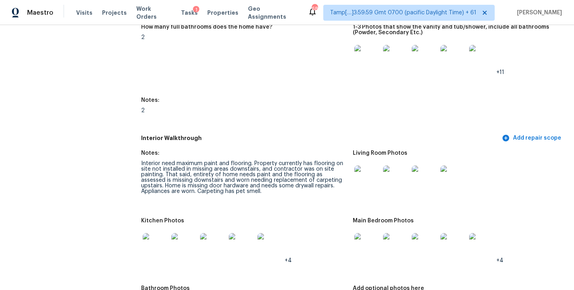
click at [338, 84] on div "How many full bathrooms does the home have? 2 1-3 Photos that show the vanity a…" at bounding box center [352, 76] width 423 height 112
click at [160, 240] on img at bounding box center [155, 245] width 25 height 25
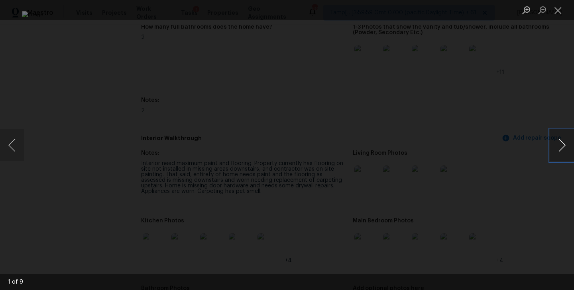
click at [560, 144] on button "Next image" at bounding box center [562, 145] width 24 height 32
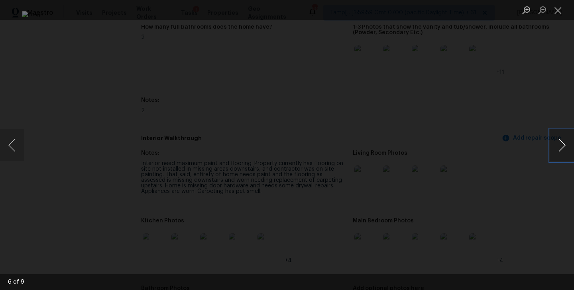
click at [560, 144] on button "Next image" at bounding box center [562, 145] width 24 height 32
click at [558, 10] on button "Close lightbox" at bounding box center [558, 10] width 16 height 14
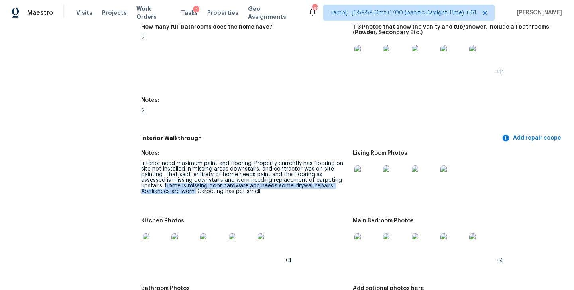
drag, startPoint x: 142, startPoint y: 180, endPoint x: 165, endPoint y: 184, distance: 23.4
click at [165, 184] on div "Interior need maximum paint and flooring. Property currently has flooring on si…" at bounding box center [243, 177] width 205 height 33
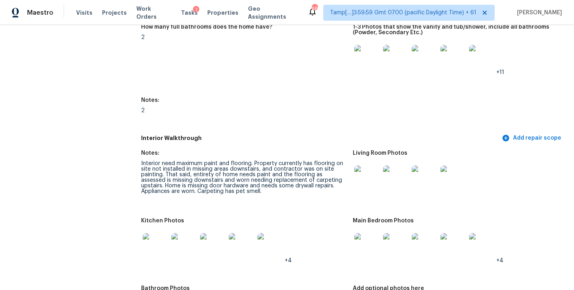
click at [227, 172] on div "Interior need maximum paint and flooring. Property currently has flooring on si…" at bounding box center [243, 177] width 205 height 33
drag, startPoint x: 141, startPoint y: 180, endPoint x: 308, endPoint y: 181, distance: 166.9
click at [308, 181] on div "Interior need maximum paint and flooring. Property currently has flooring on si…" at bounding box center [243, 177] width 205 height 33
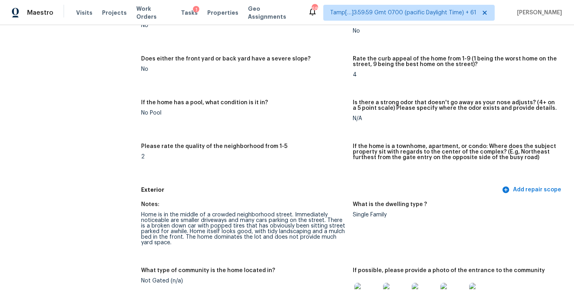
scroll to position [162, 0]
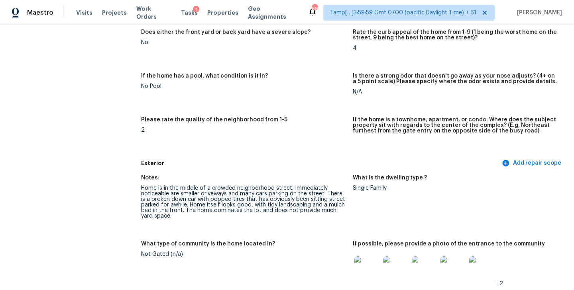
click at [259, 199] on div "Home is in the middle of a crowded neighborhood street. Immediately noticeable …" at bounding box center [243, 202] width 205 height 33
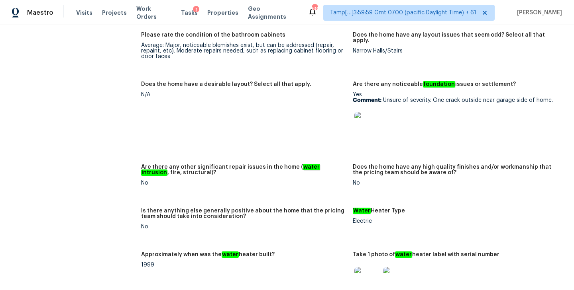
scroll to position [1568, 0]
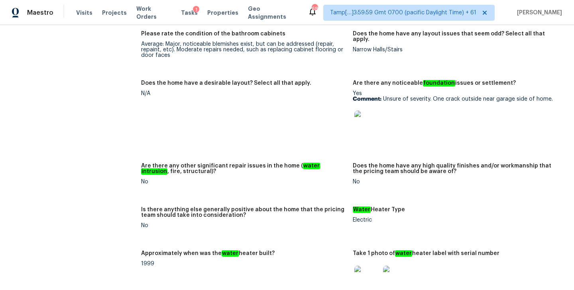
click at [365, 114] on img at bounding box center [366, 123] width 25 height 25
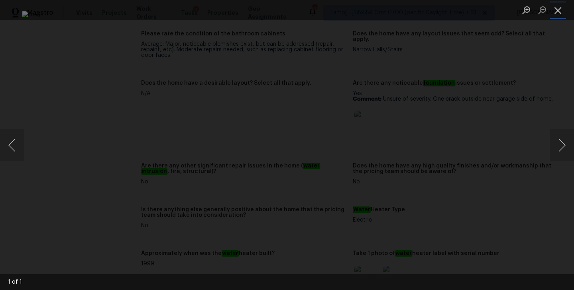
click at [555, 12] on button "Close lightbox" at bounding box center [558, 10] width 16 height 14
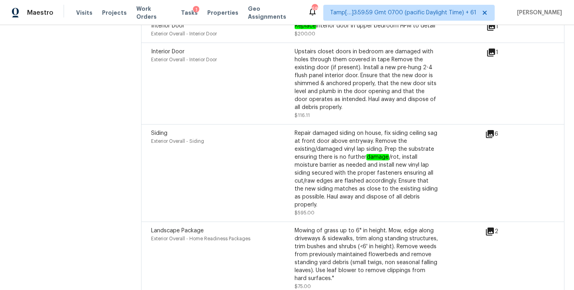
scroll to position [2417, 0]
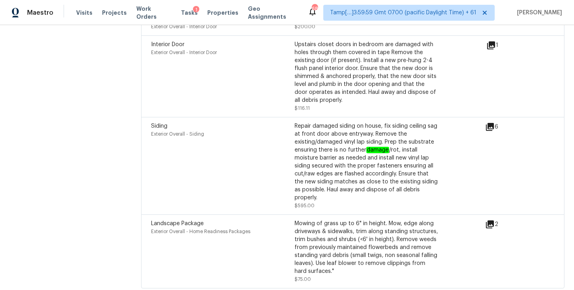
click at [491, 122] on icon at bounding box center [490, 127] width 10 height 10
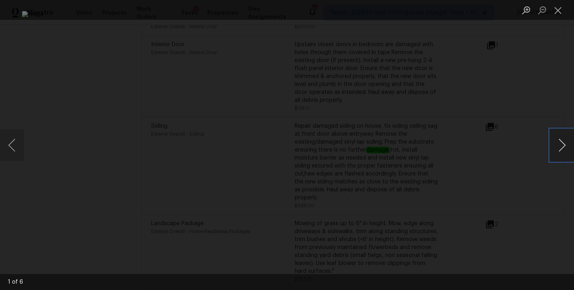
click at [561, 151] on button "Next image" at bounding box center [562, 145] width 24 height 32
click at [556, 9] on button "Close lightbox" at bounding box center [558, 10] width 16 height 14
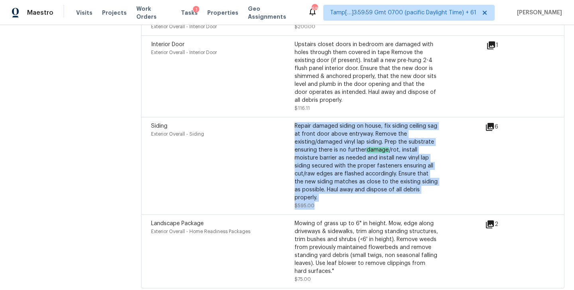
drag, startPoint x: 294, startPoint y: 186, endPoint x: 318, endPoint y: 188, distance: 24.7
click at [319, 188] on div "Siding Exterior Overall - Siding Repair damaged siding on house, fix siding cei…" at bounding box center [294, 166] width 287 height 88
click at [318, 188] on div "Repair damaged siding on house, fix siding ceiling sag at front door above entr…" at bounding box center [365, 166] width 143 height 88
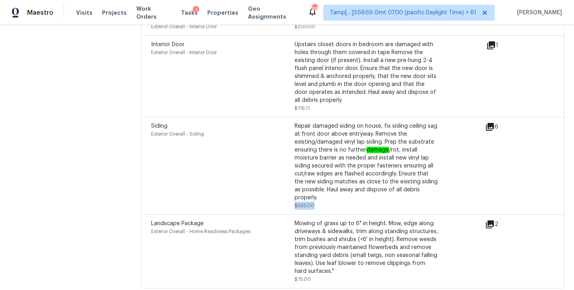
drag, startPoint x: 294, startPoint y: 188, endPoint x: 314, endPoint y: 188, distance: 19.5
click at [314, 188] on div "Repair damaged siding on house, fix siding ceiling sag at front door above entr…" at bounding box center [365, 166] width 143 height 88
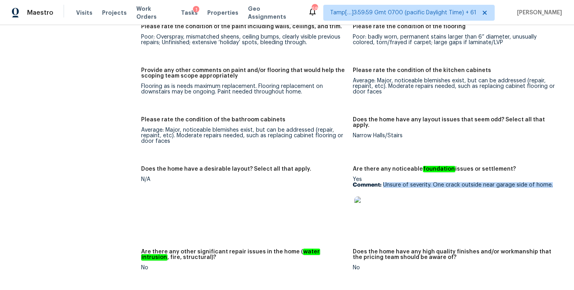
drag, startPoint x: 383, startPoint y: 174, endPoint x: 555, endPoint y: 174, distance: 171.3
click at [555, 182] on p "Comment: Unsure of severity. One crack outside near garage side of home." at bounding box center [455, 185] width 205 height 6
copy p "Unsure of severity. One crack outside near garage side of home."
click at [368, 197] on img at bounding box center [366, 209] width 25 height 25
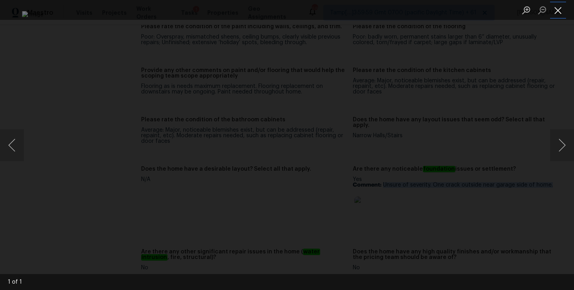
click at [561, 14] on button "Close lightbox" at bounding box center [558, 10] width 16 height 14
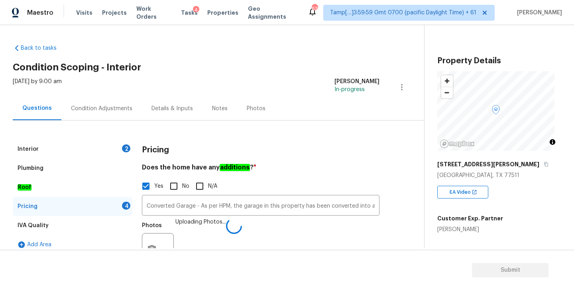
scroll to position [138, 0]
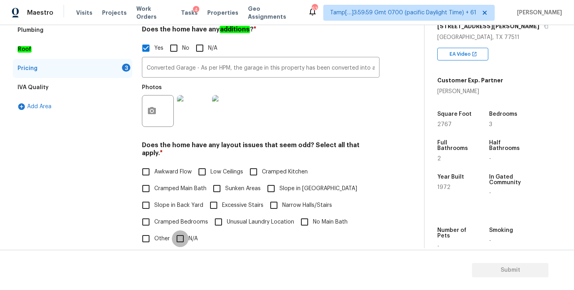
click at [181, 231] on input "N/A" at bounding box center [180, 239] width 17 height 17
checkbox input "true"
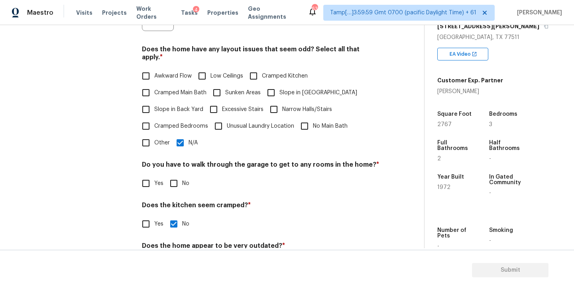
scroll to position [263, 0]
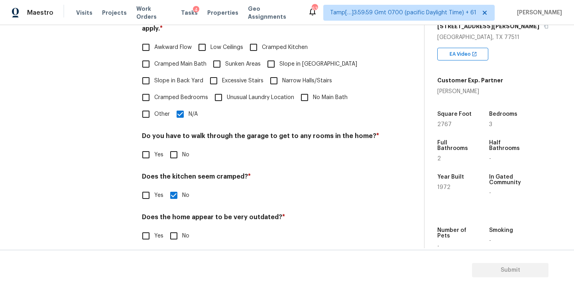
click at [173, 147] on input "No" at bounding box center [173, 155] width 17 height 17
checkbox input "true"
click at [174, 229] on input "No" at bounding box center [173, 236] width 17 height 17
checkbox input "true"
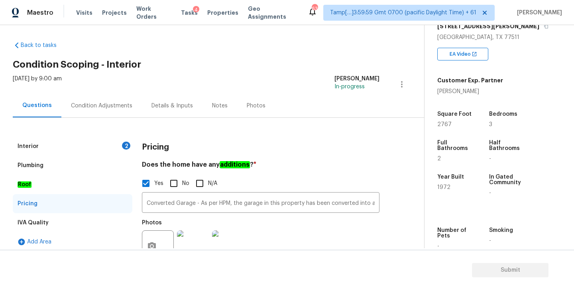
scroll to position [0, 0]
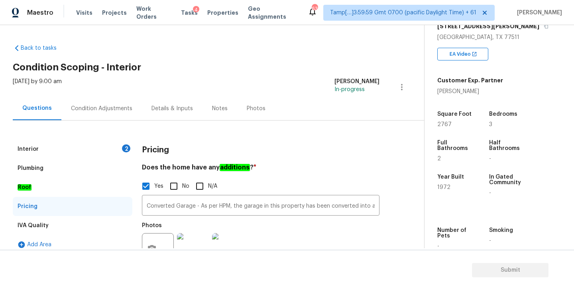
click at [99, 148] on div "Interior 2" at bounding box center [73, 149] width 120 height 19
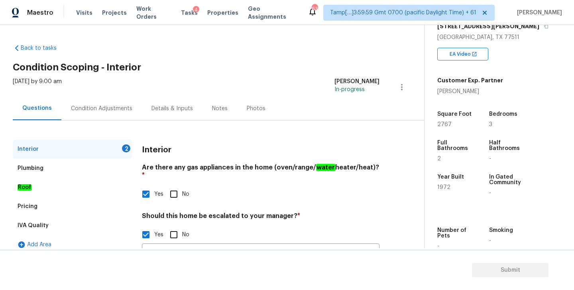
scroll to position [74, 0]
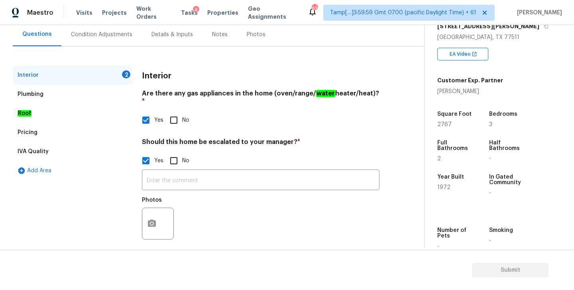
click at [97, 35] on div "Condition Adjustments" at bounding box center [101, 35] width 61 height 8
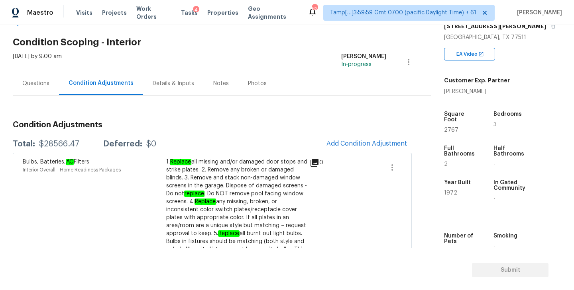
scroll to position [30, 0]
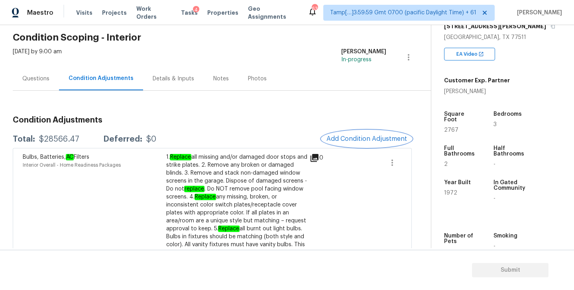
click at [354, 140] on span "Add Condition Adjustment" at bounding box center [366, 138] width 80 height 7
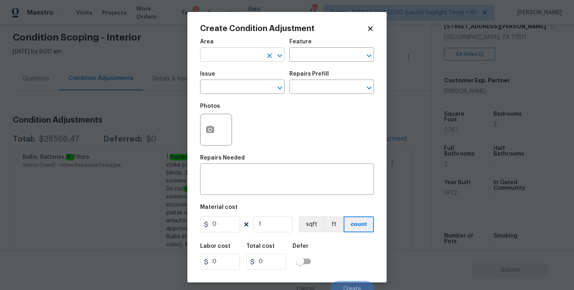
click at [250, 54] on input "text" at bounding box center [231, 55] width 62 height 12
click at [249, 81] on li "Interior Overall" at bounding box center [242, 86] width 84 height 13
type input "Interior Overall"
click at [313, 56] on input "text" at bounding box center [320, 55] width 62 height 12
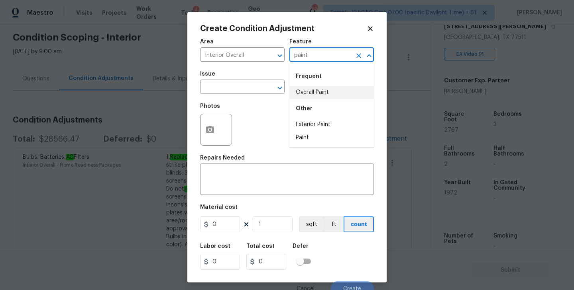
click at [307, 90] on li "Overall Paint" at bounding box center [331, 92] width 84 height 13
click at [281, 89] on icon "Open" at bounding box center [280, 88] width 10 height 10
type input "Overall Paint"
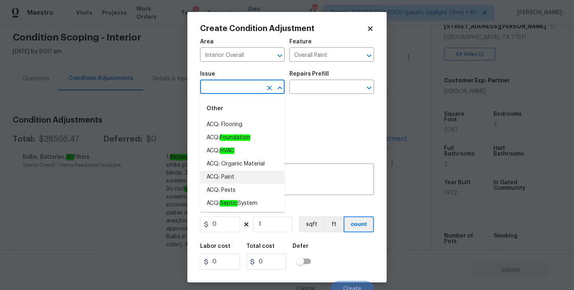
click at [227, 174] on li "ACQ: Paint" at bounding box center [242, 177] width 84 height 13
type input "ACQ: Paint"
click at [354, 103] on div "Photos" at bounding box center [287, 125] width 174 height 52
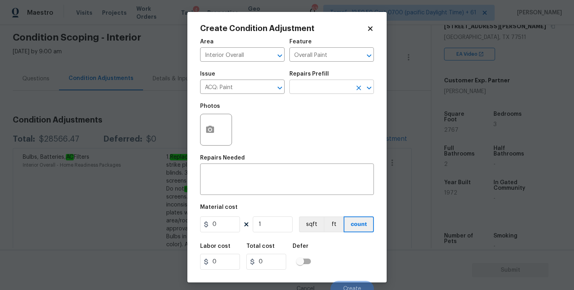
click at [368, 89] on icon "Open" at bounding box center [368, 87] width 4 height 3
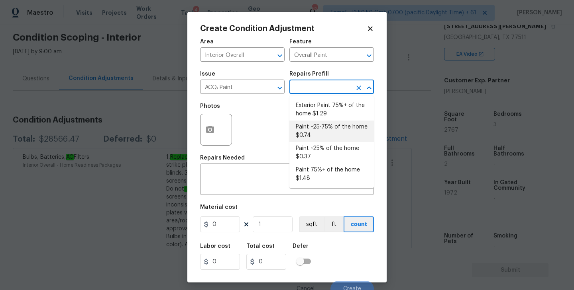
click at [333, 130] on li "Paint ~25-75% of the home $0.74" at bounding box center [331, 132] width 84 height 22
type input "Acquisition"
type textarea "Acquisition Scope: ~25 - 75% of the home needs interior paint"
type input "0.74"
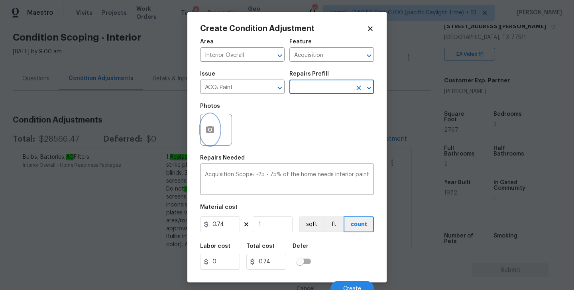
click at [209, 131] on icon "button" at bounding box center [210, 130] width 10 height 10
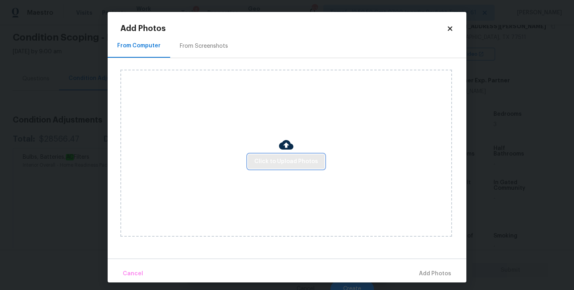
click at [288, 163] on span "Click to Upload Photos" at bounding box center [286, 162] width 64 height 10
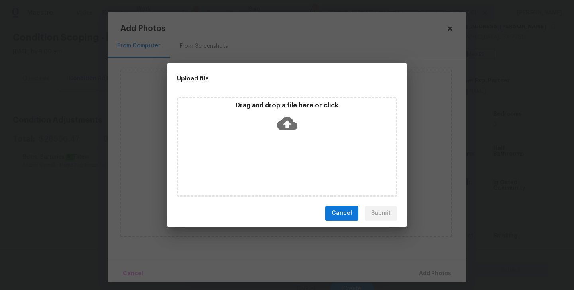
click at [290, 127] on icon at bounding box center [287, 124] width 20 height 14
